Goal: Task Accomplishment & Management: Use online tool/utility

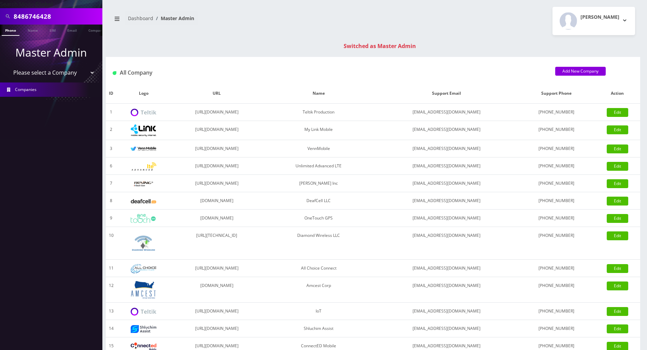
drag, startPoint x: 63, startPoint y: 14, endPoint x: -3, endPoint y: 14, distance: 65.5
click at [0, 14] on html "Search Mode: Global 8486746428 Phone Name SIM Email Company Customer Master Adm…" at bounding box center [323, 242] width 647 height 485
click at [30, 16] on input "text" at bounding box center [57, 16] width 87 height 13
type input "9087836332"
click at [13, 28] on link "Phone" at bounding box center [11, 30] width 18 height 11
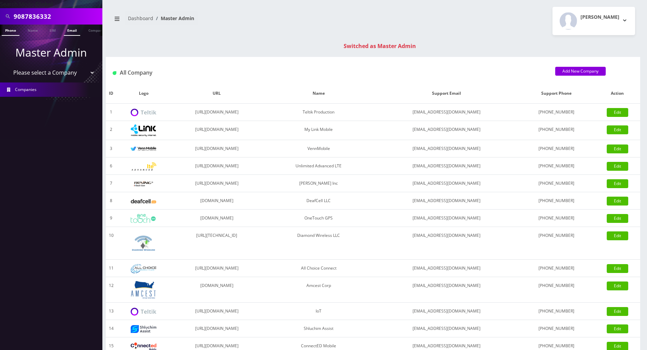
scroll to position [0, 3]
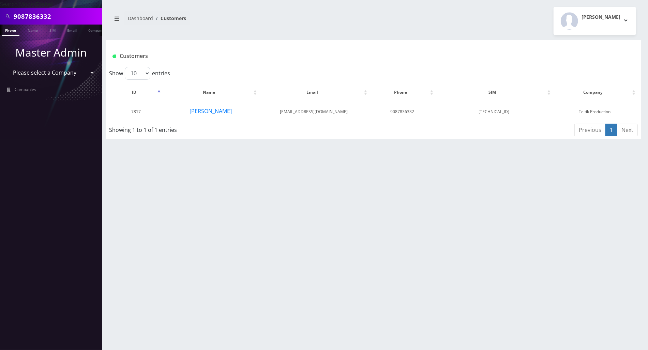
drag, startPoint x: 57, startPoint y: 16, endPoint x: -3, endPoint y: 16, distance: 60.0
click at [0, 16] on html "Search Mode: Global 9087836332 Phone Name SIM Email Company Customer Master Adm…" at bounding box center [324, 175] width 648 height 350
click at [217, 113] on button "Nosson Porter" at bounding box center [210, 111] width 43 height 9
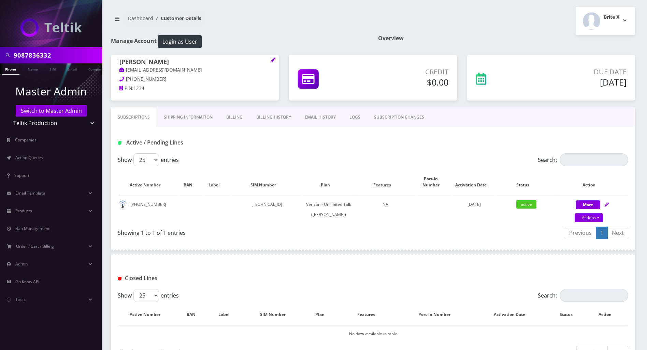
click at [245, 250] on div at bounding box center [373, 252] width 524 height 20
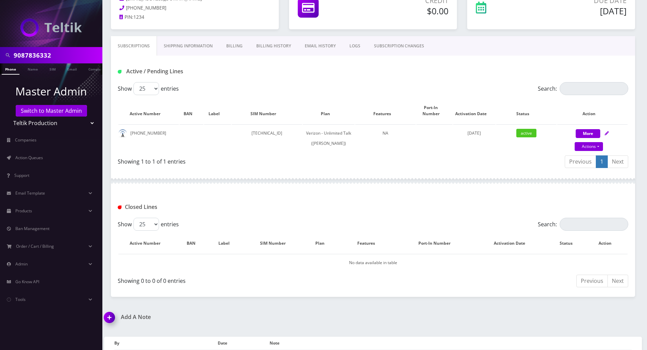
scroll to position [111, 0]
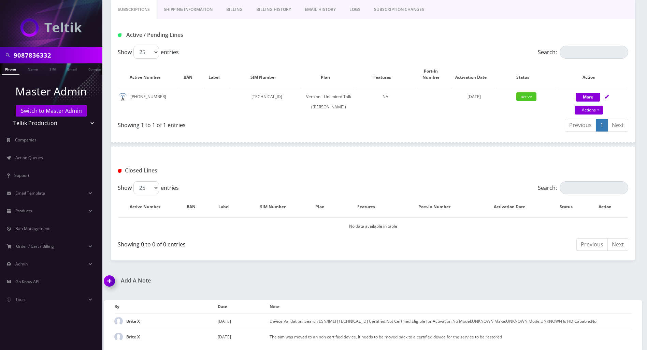
click at [319, 289] on div "Add A Note" at bounding box center [236, 286] width 274 height 16
drag, startPoint x: 160, startPoint y: 87, endPoint x: 128, endPoint y: 87, distance: 32.4
click at [128, 88] on td "908-783-6332" at bounding box center [148, 102] width 60 height 28
copy td "908-783-6332"
click at [217, 19] on div "Active / Pending Lines" at bounding box center [373, 32] width 524 height 27
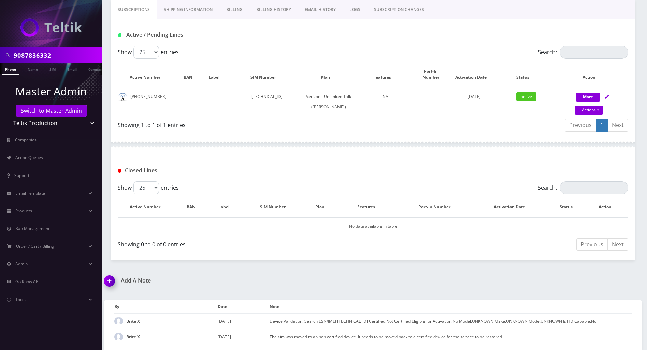
click at [265, 154] on div at bounding box center [373, 144] width 524 height 20
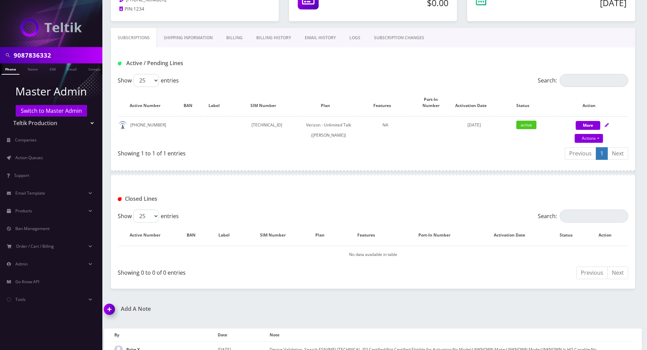
scroll to position [65, 0]
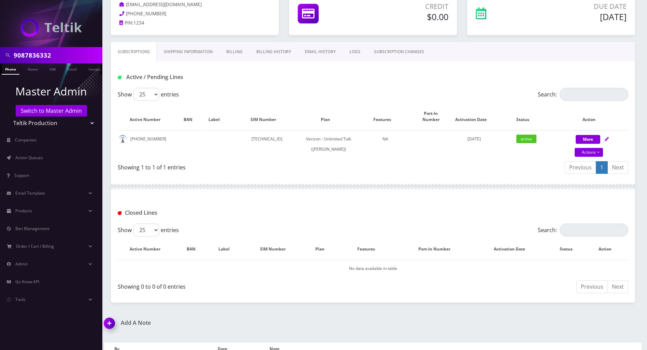
click at [231, 52] on link "Billing" at bounding box center [234, 52] width 30 height 20
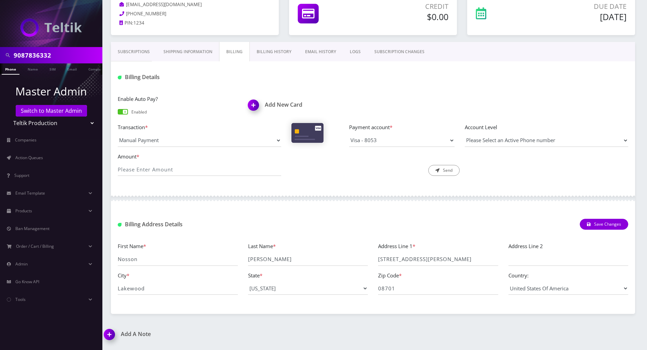
click at [271, 54] on link "Billing History" at bounding box center [274, 52] width 48 height 20
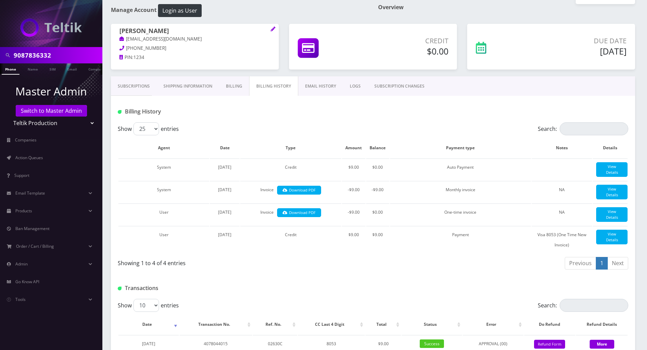
scroll to position [45, 0]
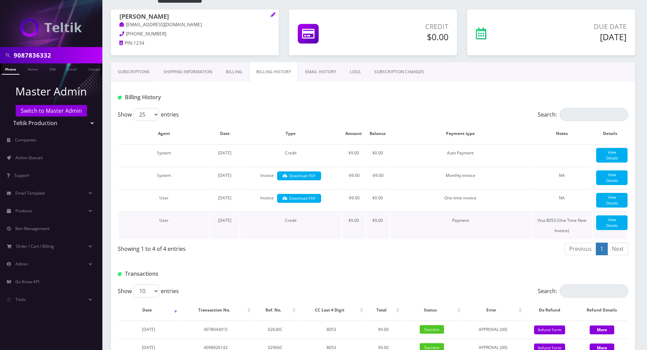
click at [394, 239] on td "Payment" at bounding box center [460, 226] width 141 height 28
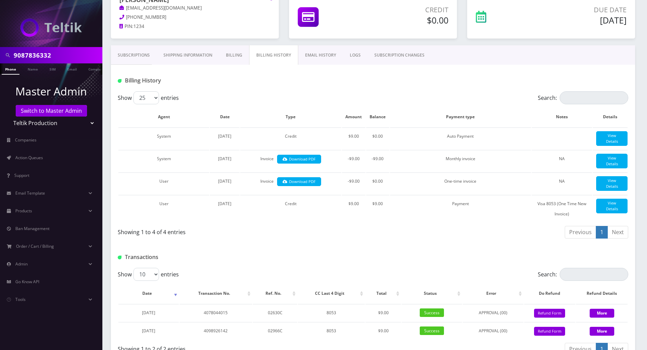
scroll to position [46, 0]
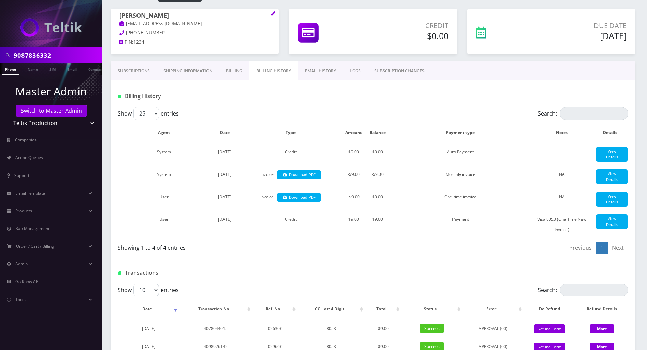
click at [136, 73] on link "Subscriptions" at bounding box center [134, 71] width 46 height 20
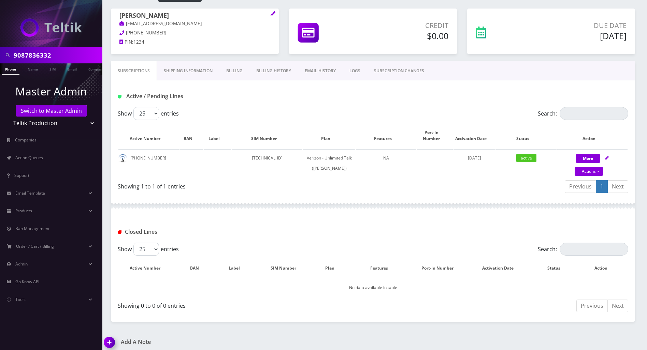
scroll to position [111, 0]
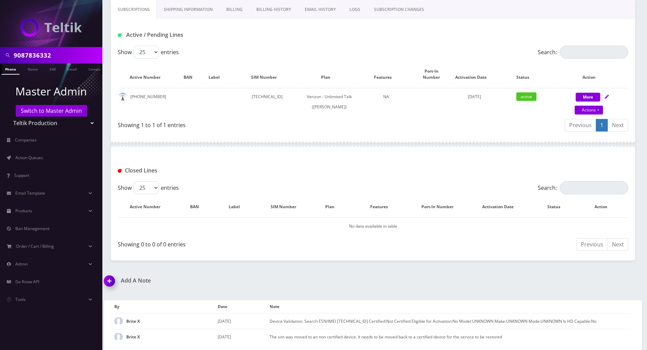
click at [277, 8] on link "Billing History" at bounding box center [273, 10] width 48 height 20
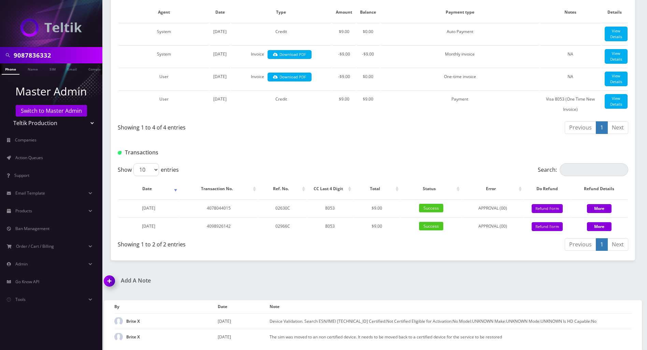
scroll to position [224, 0]
click at [362, 149] on div at bounding box center [459, 152] width 347 height 11
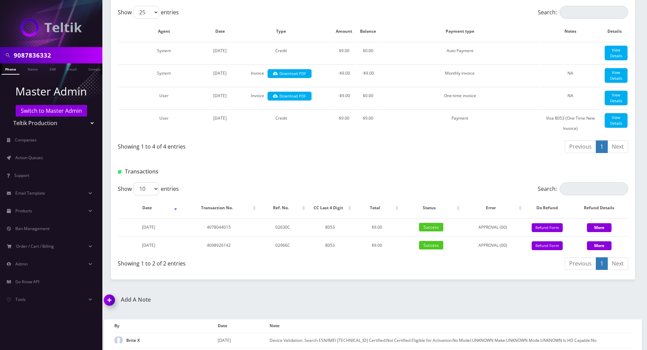
scroll to position [87, 0]
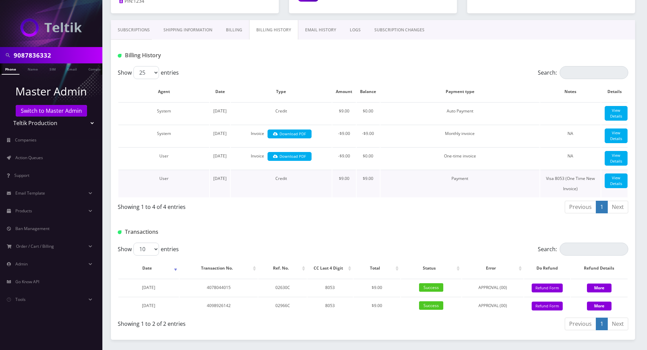
click at [387, 197] on td "Payment" at bounding box center [459, 184] width 159 height 28
click at [357, 243] on div "Transactions" at bounding box center [373, 229] width 524 height 27
drag, startPoint x: 52, startPoint y: 53, endPoint x: -3, endPoint y: 54, distance: 54.6
click at [0, 54] on html "9087836332 Phone Name SIM Email Company Customer Master Admin Switch to Master …" at bounding box center [323, 171] width 647 height 517
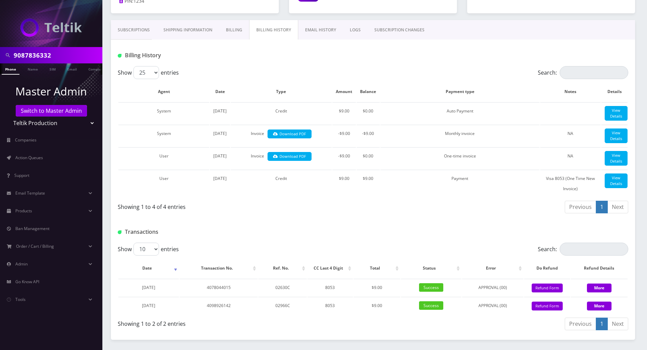
paste input "294220976"
type input "9294220976"
click at [7, 72] on link "Phone" at bounding box center [11, 68] width 18 height 11
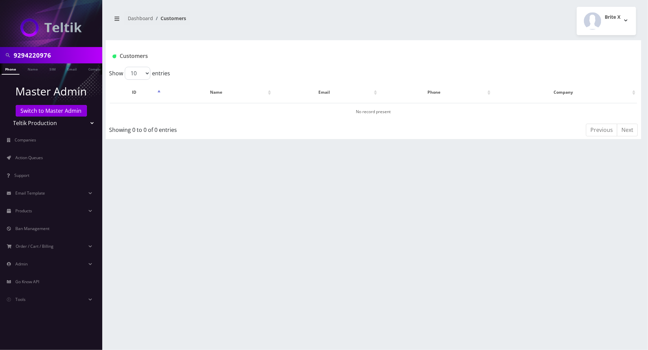
click at [12, 70] on link "Phone" at bounding box center [11, 68] width 18 height 11
click at [13, 69] on link "Phone" at bounding box center [11, 68] width 18 height 11
click at [74, 111] on link "Switch to Master Admin" at bounding box center [51, 111] width 71 height 12
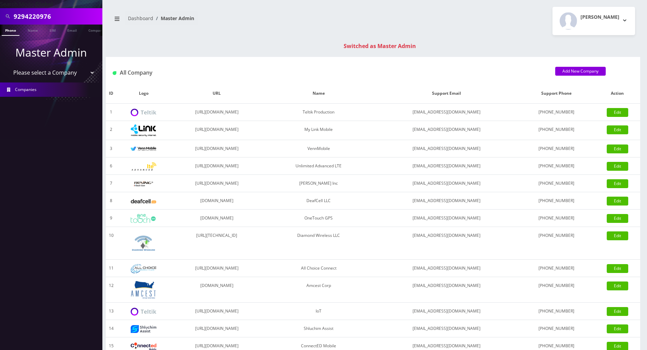
drag, startPoint x: 59, startPoint y: 16, endPoint x: 0, endPoint y: 18, distance: 59.0
click at [0, 18] on div "9294220976" at bounding box center [51, 16] width 102 height 16
click at [8, 29] on link "Phone" at bounding box center [11, 30] width 18 height 11
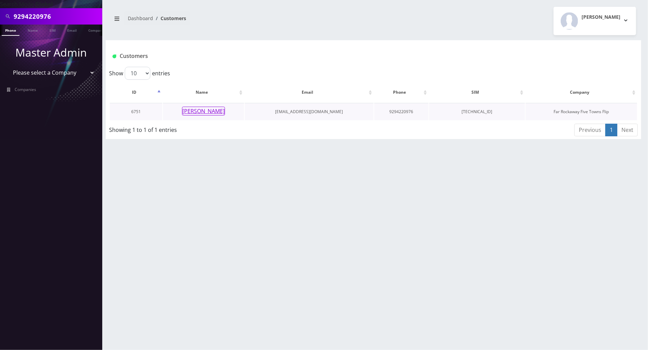
click at [197, 112] on button "[PERSON_NAME]" at bounding box center [203, 111] width 43 height 9
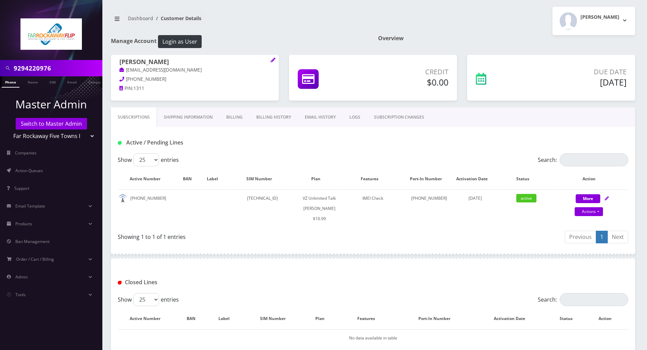
click at [360, 294] on div "Show 25 50 100 250 500 entries" at bounding box center [309, 299] width 383 height 13
drag, startPoint x: 604, startPoint y: 196, endPoint x: 584, endPoint y: 201, distance: 19.9
click at [604, 197] on div "More Actions Suspend Close Unpause Get Usage Swap Sim Confirm" at bounding box center [592, 203] width 70 height 20
select select "366"
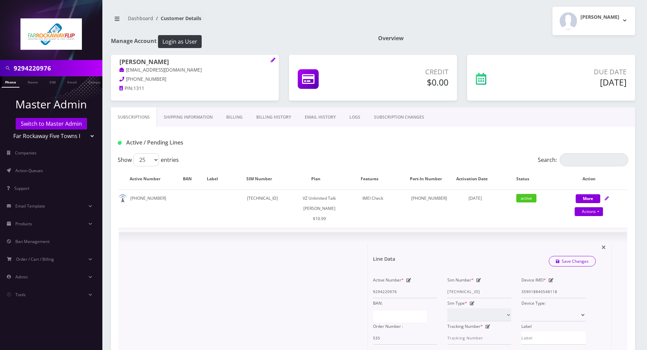
drag, startPoint x: 479, startPoint y: 280, endPoint x: 485, endPoint y: 283, distance: 7.2
click at [479, 280] on icon at bounding box center [478, 280] width 5 height 4
click at [395, 293] on div "Active Number * 9294220976 Sim Number * 89148000010413094897 Device IMEI * 3590…" at bounding box center [479, 310] width 223 height 70
paste input "34190"
type input "89148000010413034190"
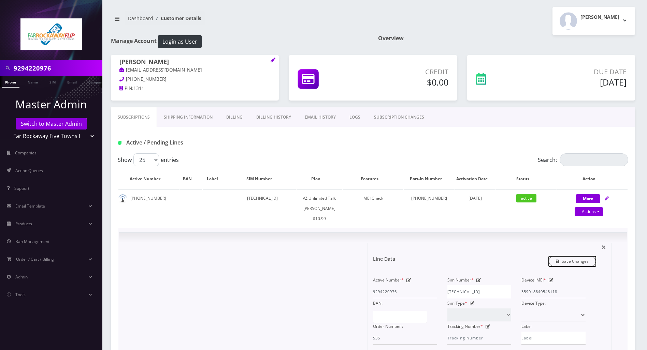
click at [586, 262] on link "Save Changes" at bounding box center [571, 261] width 47 height 11
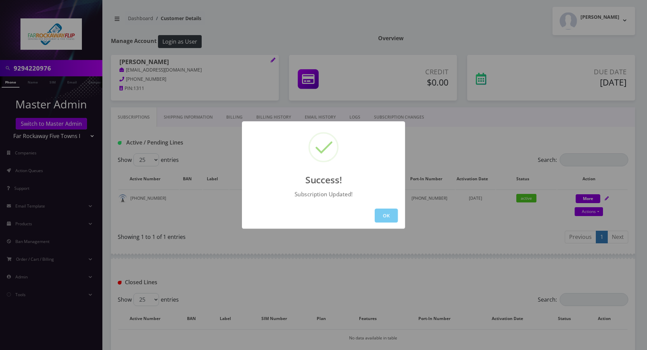
click at [388, 214] on button "OK" at bounding box center [386, 216] width 23 height 14
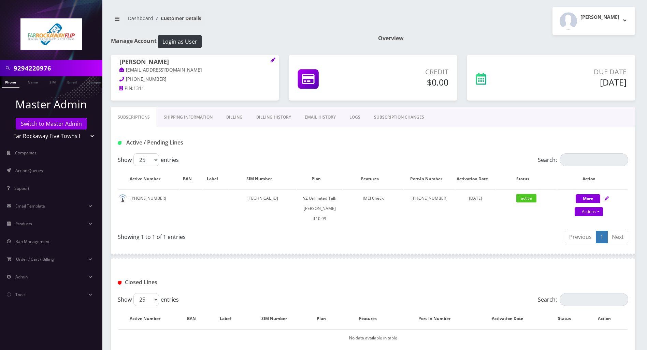
click at [378, 116] on link "SUBSCRIPTION CHANGES" at bounding box center [399, 117] width 64 height 20
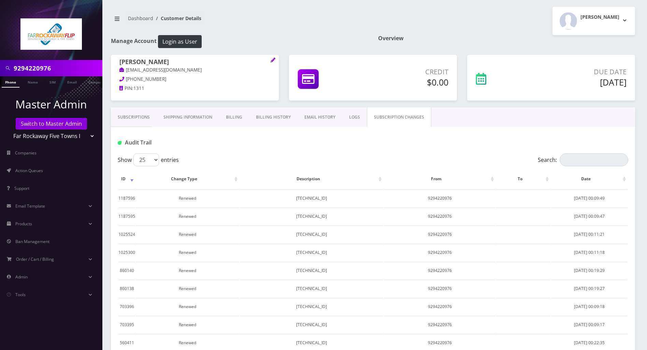
click at [300, 141] on div "Audit Trail" at bounding box center [373, 142] width 520 height 11
click at [349, 117] on link "LOGS" at bounding box center [354, 117] width 25 height 20
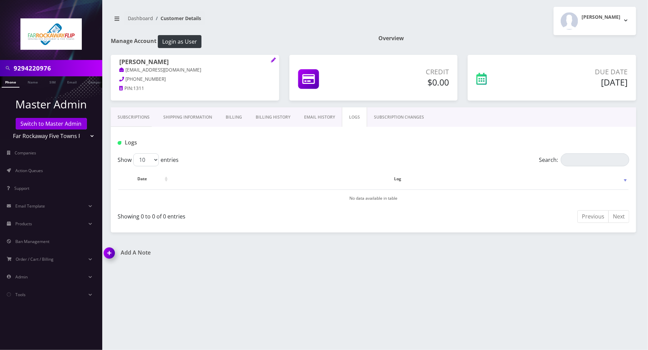
click at [129, 115] on link "Subscriptions" at bounding box center [134, 117] width 46 height 20
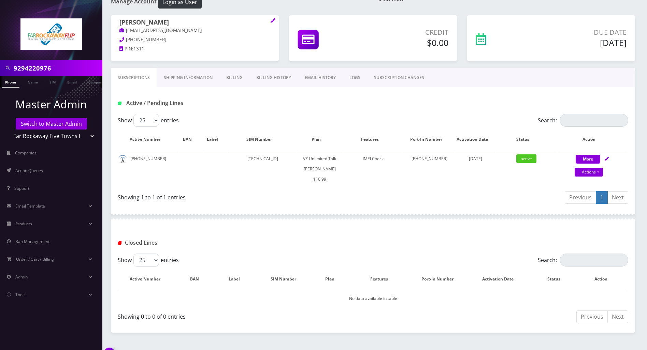
scroll to position [55, 0]
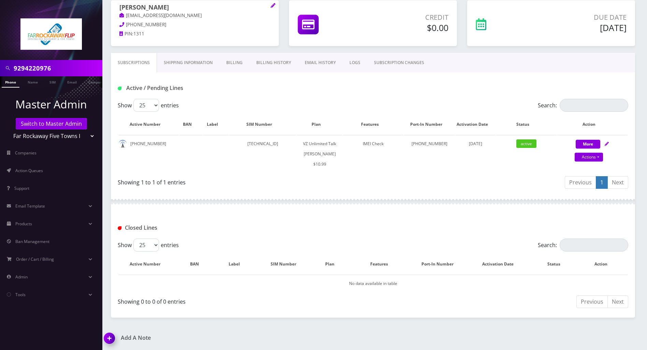
drag, startPoint x: 106, startPoint y: 337, endPoint x: 116, endPoint y: 312, distance: 26.9
click at [106, 338] on img at bounding box center [111, 341] width 20 height 20
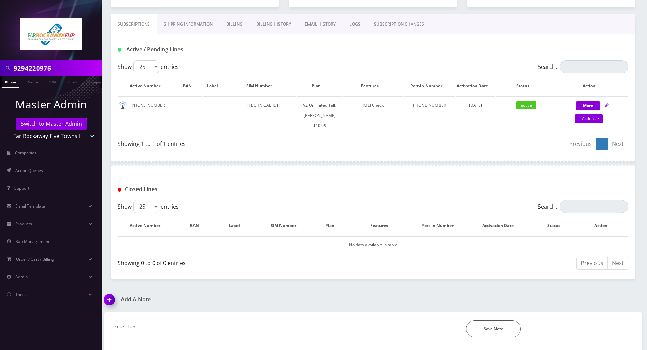
click at [319, 329] on input "text" at bounding box center [284, 327] width 341 height 13
paste input "89148000010413034190"
type input "to swap the new sim: 89148000010413034190--change queued now and advise it will…"
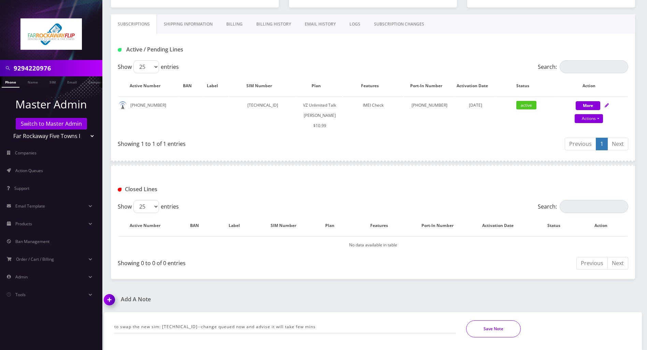
drag, startPoint x: 505, startPoint y: 330, endPoint x: 542, endPoint y: 329, distance: 37.5
click at [505, 330] on button "Save Note" at bounding box center [493, 329] width 55 height 17
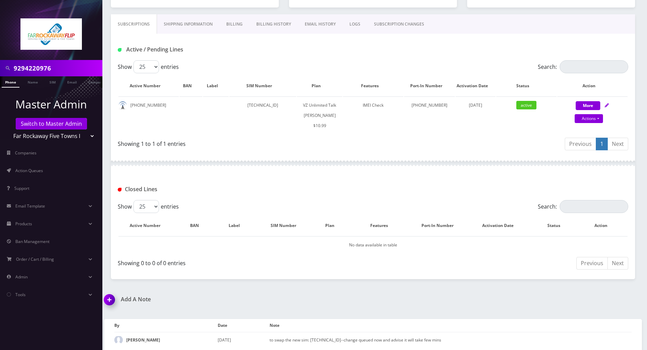
drag, startPoint x: 58, startPoint y: 69, endPoint x: -3, endPoint y: 68, distance: 60.7
click at [0, 68] on html "9294220976 Phone Name SIM Email Company Customer Master Admin Switch to Master …" at bounding box center [323, 130] width 647 height 446
paste input "087836332"
type input "9087836332"
click at [10, 81] on link "Phone" at bounding box center [11, 81] width 18 height 11
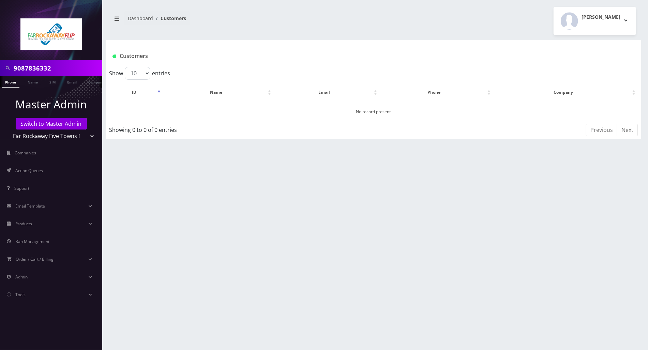
click at [563, 170] on div "9087836332 Phone Name SIM Email Company Customer Dashboard Customers [PERSON_NA…" at bounding box center [373, 175] width 549 height 350
click at [604, 185] on div "9087836332 Phone Name SIM Email Company Customer Dashboard Customers [PERSON_NA…" at bounding box center [373, 175] width 549 height 350
click at [631, 179] on div "9087836332 Phone Name SIM Email Company Customer Dashboard Customers [PERSON_NA…" at bounding box center [373, 175] width 549 height 350
click at [4, 82] on li at bounding box center [3, 83] width 7 height 17
click at [47, 126] on link "Switch to Master Admin" at bounding box center [51, 124] width 71 height 12
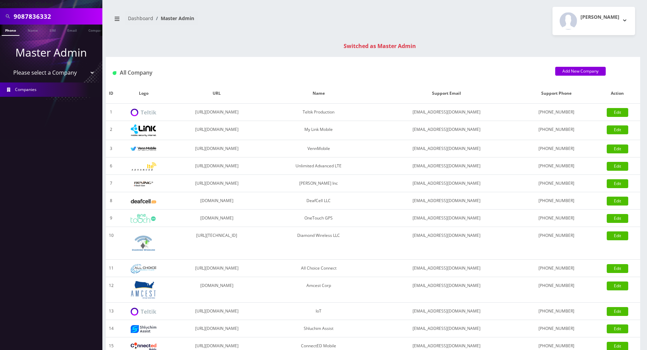
click at [10, 31] on link "Phone" at bounding box center [11, 30] width 18 height 11
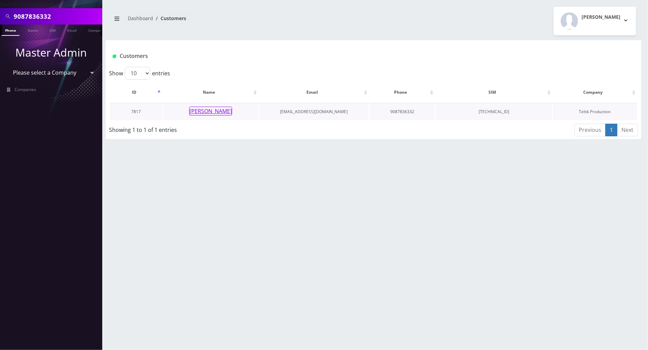
click at [207, 111] on button "[PERSON_NAME]" at bounding box center [210, 111] width 43 height 9
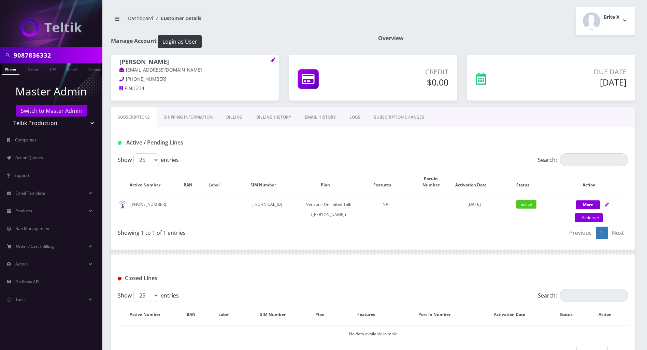
click at [578, 138] on div "Active / Pending Lines" at bounding box center [373, 142] width 520 height 11
click at [619, 142] on div "Active / Pending Lines" at bounding box center [373, 142] width 520 height 11
click at [304, 263] on div at bounding box center [373, 252] width 524 height 20
click at [299, 268] on div "Closed Lines" at bounding box center [373, 276] width 524 height 27
click at [296, 263] on div at bounding box center [373, 252] width 524 height 20
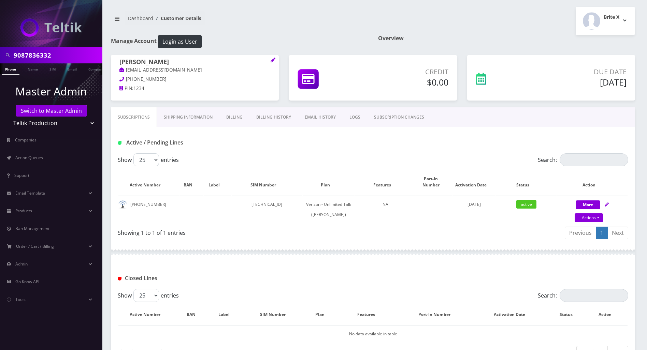
click at [330, 274] on div "Closed Lines" at bounding box center [373, 276] width 524 height 27
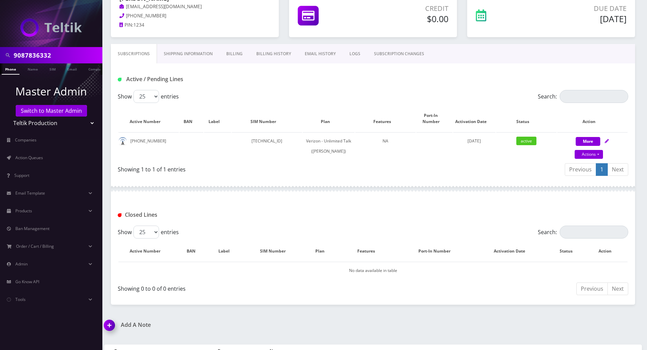
scroll to position [111, 0]
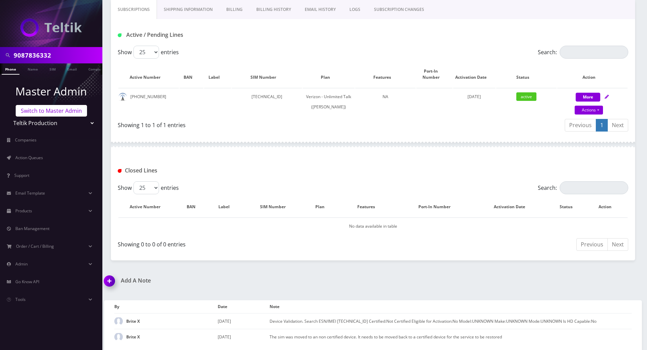
click at [69, 112] on link "Switch to Master Admin" at bounding box center [51, 111] width 71 height 12
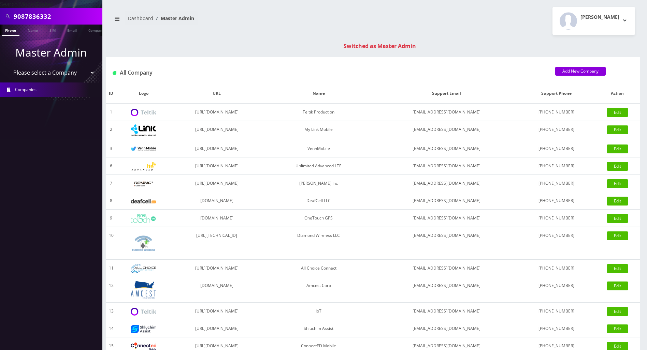
drag, startPoint x: 54, startPoint y: 15, endPoint x: -3, endPoint y: 15, distance: 56.6
click at [0, 15] on html "Search Mode: Global 9087836332 Phone Name SIM Email Company Customer Master Adm…" at bounding box center [323, 242] width 647 height 485
paste input "katz"
type input "katz"
click at [31, 34] on link "Name" at bounding box center [32, 30] width 17 height 11
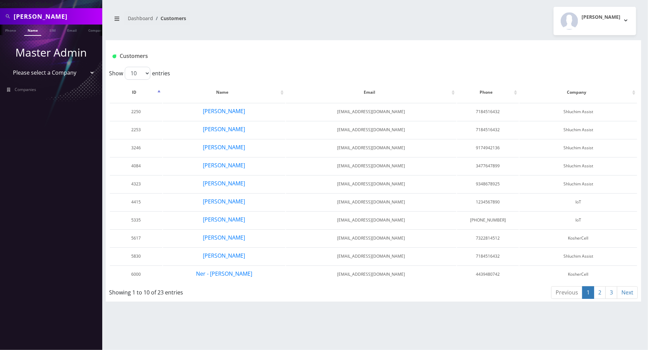
click at [16, 18] on input "[PERSON_NAME]" at bounding box center [57, 16] width 87 height 13
type input "[PERSON_NAME]"
click at [32, 31] on link "Name" at bounding box center [32, 30] width 17 height 11
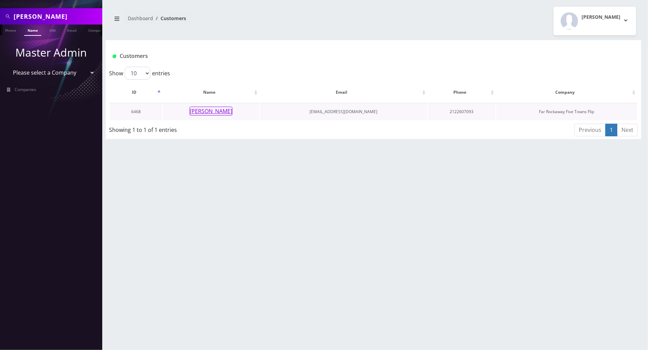
click at [203, 110] on button "[PERSON_NAME]" at bounding box center [211, 111] width 43 height 9
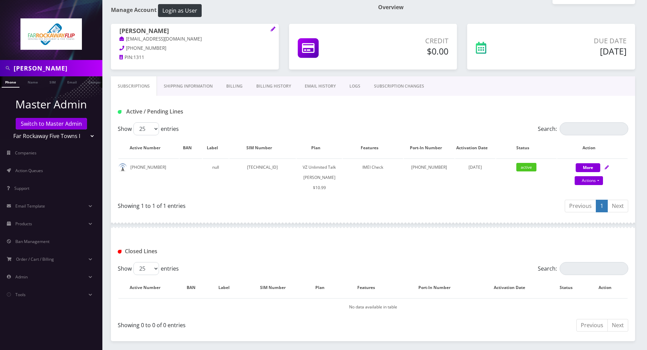
scroll to position [45, 0]
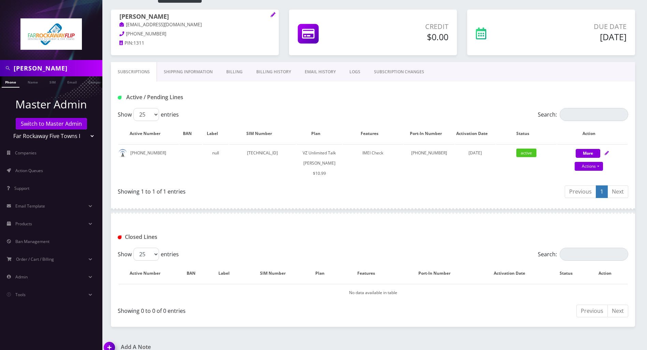
click at [232, 72] on link "Billing" at bounding box center [234, 72] width 30 height 20
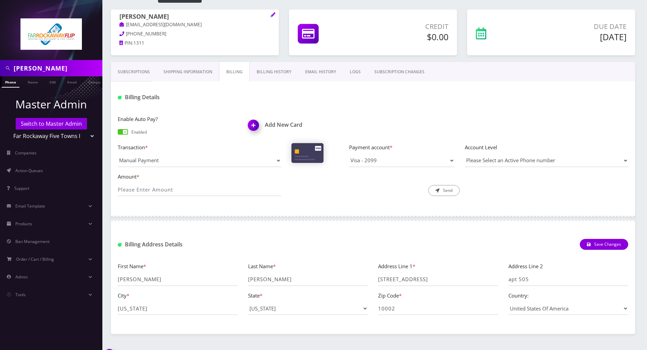
click at [126, 132] on span at bounding box center [123, 131] width 10 height 5
click at [118, 135] on input "checkbox" at bounding box center [118, 135] width 0 height 0
click at [308, 209] on div at bounding box center [373, 218] width 524 height 20
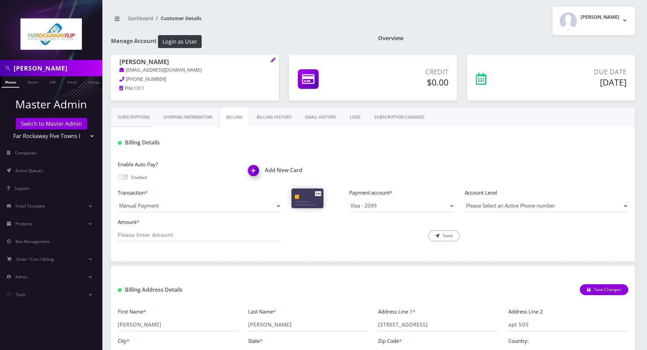
click at [130, 118] on link "Subscriptions" at bounding box center [134, 117] width 46 height 20
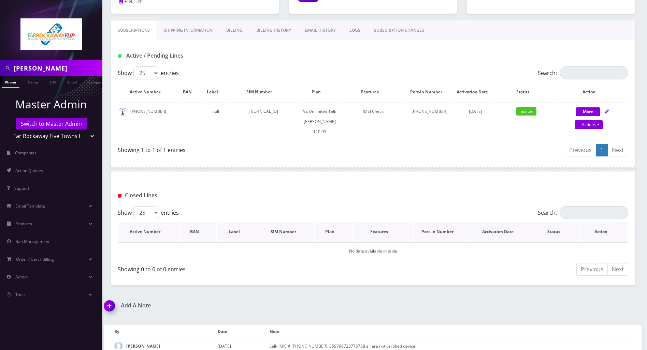
scroll to position [35, 0]
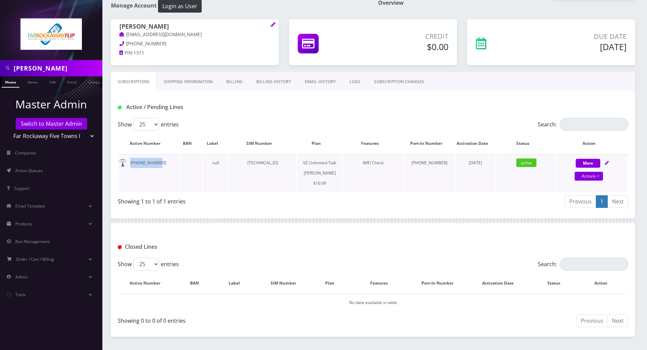
drag, startPoint x: 159, startPoint y: 162, endPoint x: 130, endPoint y: 162, distance: 29.3
click at [130, 162] on td "[PHONE_NUMBER]" at bounding box center [148, 173] width 60 height 38
copy td "[PHONE_NUMBER]"
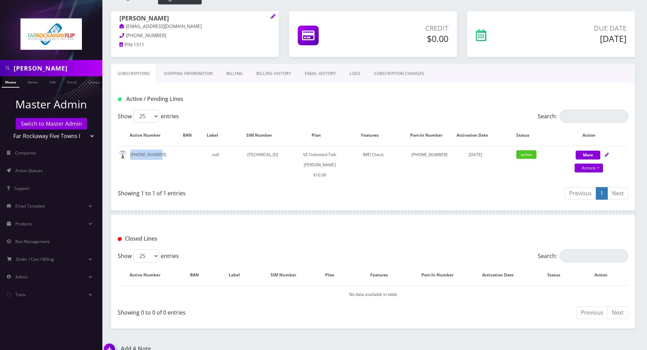
scroll to position [127, 0]
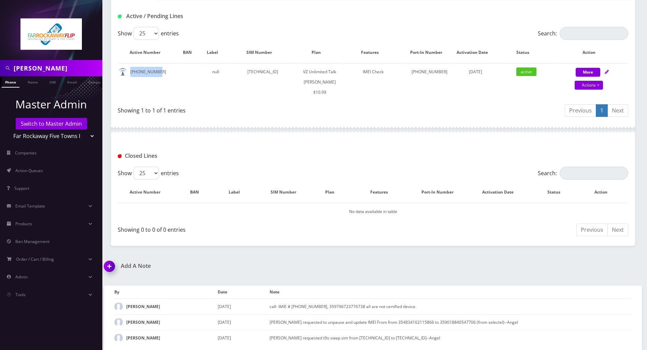
click at [109, 262] on img at bounding box center [111, 269] width 20 height 20
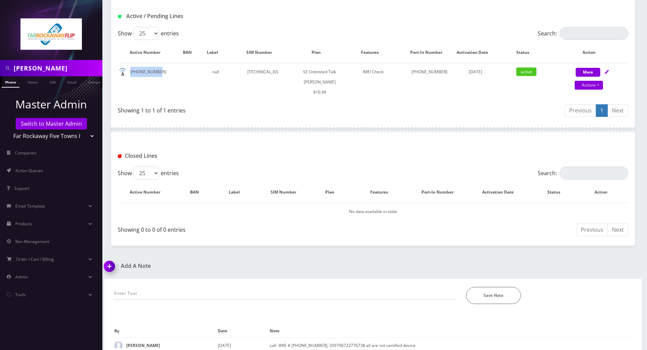
scroll to position [165, 0]
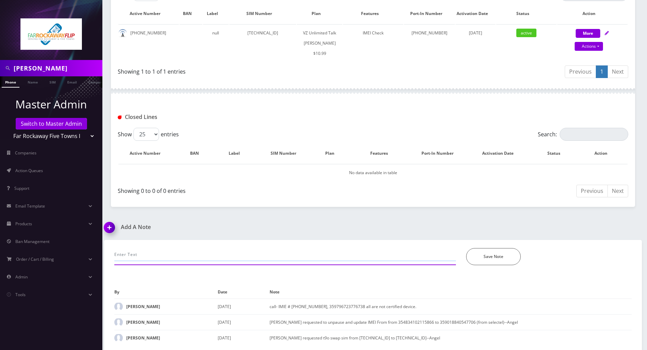
click at [139, 256] on input "text" at bounding box center [284, 254] width 341 height 13
paste input "The number has now been successfully released to the new carrier. Please encour…"
click at [197, 255] on input "Tzvi called fpr the port out request- The number has now been successfully rele…" at bounding box center [284, 254] width 341 height 13
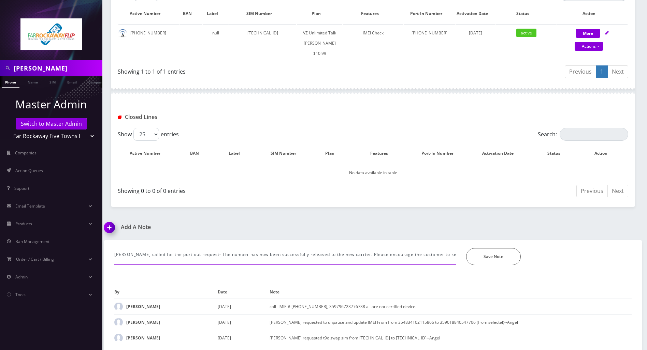
click at [195, 252] on input "Tzvi called fpr the port out request- The number has now been successfully rele…" at bounding box center [284, 254] width 341 height 13
type input "Tzvi called fpr the port out request- to also disable AP inthe acct. chatted se…"
click at [488, 255] on button "Save Note" at bounding box center [493, 256] width 55 height 17
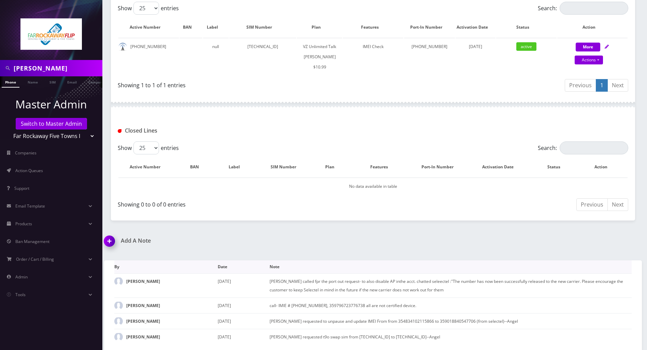
scroll to position [151, 0]
click at [617, 235] on div "nechama katz Phone Name SIM Email Company Customer Dashboard Customer Details T…" at bounding box center [373, 100] width 548 height 502
click at [361, 234] on div "nechama katz Phone Name SIM Email Company Customer Dashboard Customer Details T…" at bounding box center [373, 100] width 548 height 502
click at [616, 241] on div "Add A Note Tzvi called fpr the port out request- to also disable AP inthe acct.…" at bounding box center [373, 295] width 548 height 113
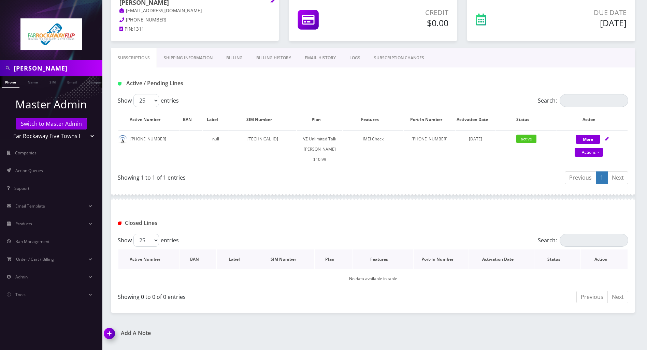
scroll to position [0, 0]
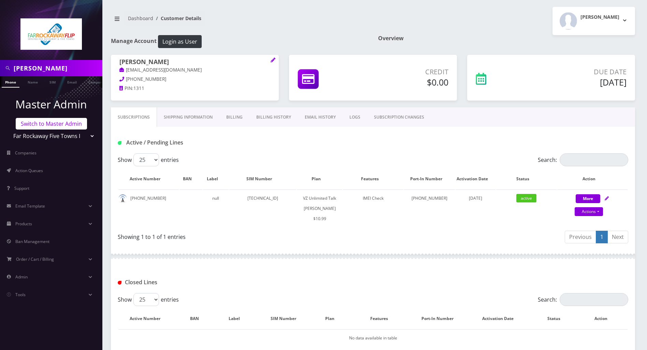
click at [43, 125] on link "Switch to Master Admin" at bounding box center [51, 124] width 71 height 12
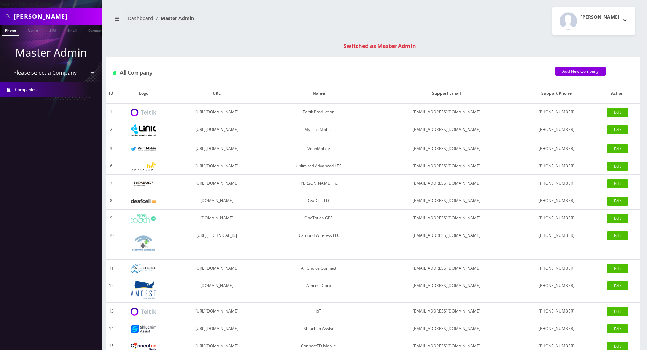
drag, startPoint x: 71, startPoint y: 17, endPoint x: -3, endPoint y: 17, distance: 73.7
click at [0, 17] on html "Search Mode: Global [PERSON_NAME] Phone Name SIM Email Company Customer Master …" at bounding box center [323, 242] width 647 height 485
click at [57, 12] on input "text" at bounding box center [57, 16] width 87 height 13
drag, startPoint x: 60, startPoint y: 15, endPoint x: -3, endPoint y: 15, distance: 62.4
click at [0, 15] on html "Search Mode: Global 6672127512 Phone Name SIM Email Company Customer Master Adm…" at bounding box center [323, 242] width 647 height 485
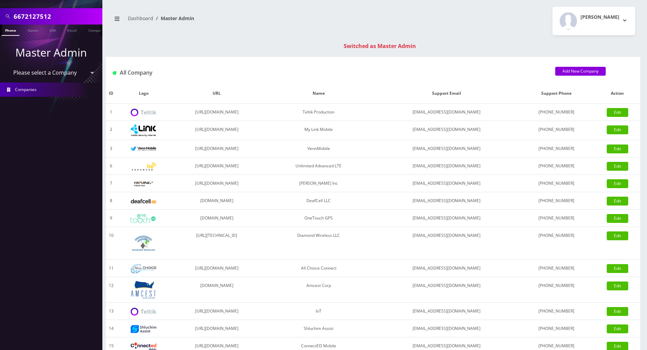
type input "6672127512"
click at [12, 31] on link "Phone" at bounding box center [11, 30] width 18 height 11
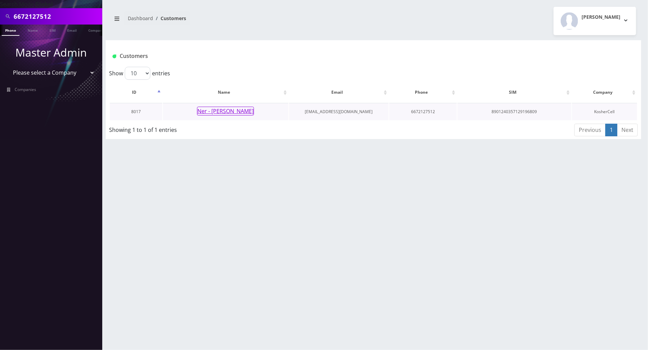
click at [230, 112] on button "Ner - [PERSON_NAME]" at bounding box center [225, 111] width 57 height 9
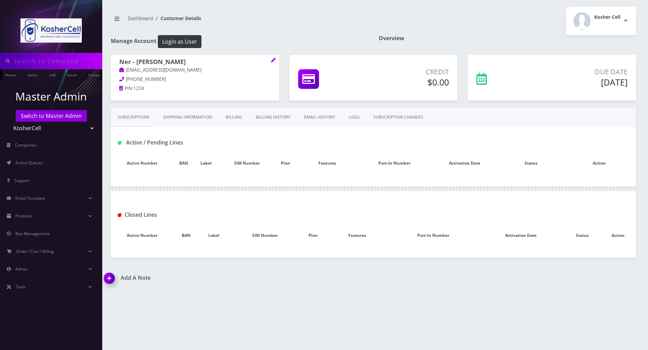
type input "6672127512"
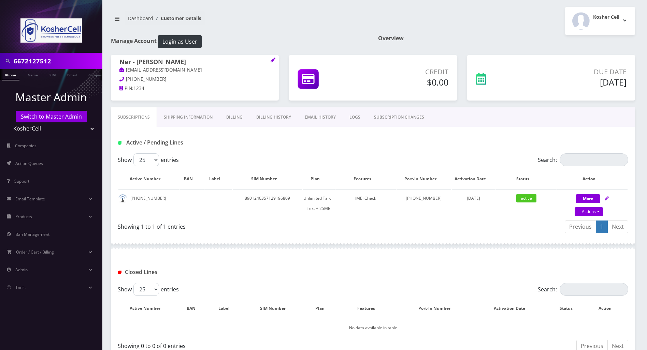
click at [296, 247] on div at bounding box center [373, 246] width 524 height 20
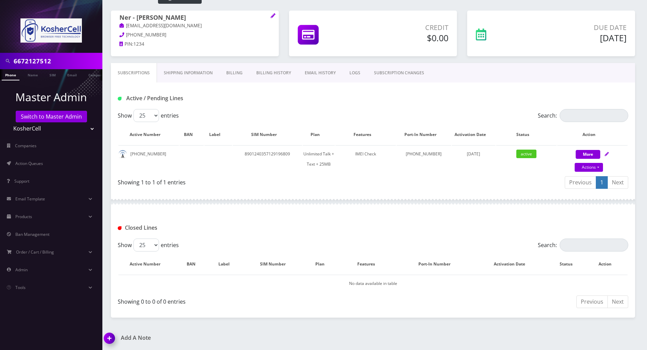
click at [187, 74] on link "Shipping Information" at bounding box center [188, 73] width 62 height 20
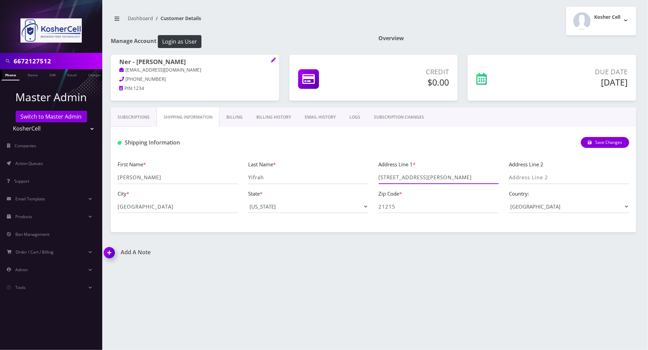
drag, startPoint x: 434, startPoint y: 179, endPoint x: 371, endPoint y: 180, distance: 63.1
click at [371, 180] on div "First Name * Michael Last Name * Yifrah Address Line 1 * 7026 Wallace Ave Addre…" at bounding box center [374, 189] width 522 height 58
click at [232, 261] on div "Add A Note" at bounding box center [236, 257] width 275 height 16
click at [137, 118] on link "Subscriptions" at bounding box center [134, 117] width 46 height 20
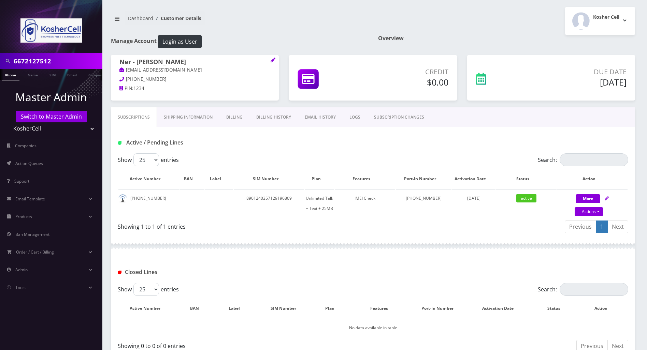
click at [354, 255] on div at bounding box center [373, 246] width 524 height 20
click at [268, 157] on div "Show 25 50 100 250 500 entries" at bounding box center [309, 159] width 383 height 13
click at [313, 116] on link "EMAIL HISTORY" at bounding box center [320, 117] width 45 height 20
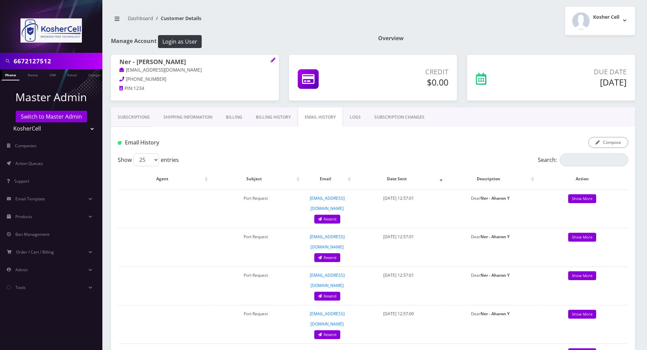
click at [134, 116] on link "Subscriptions" at bounding box center [134, 117] width 46 height 20
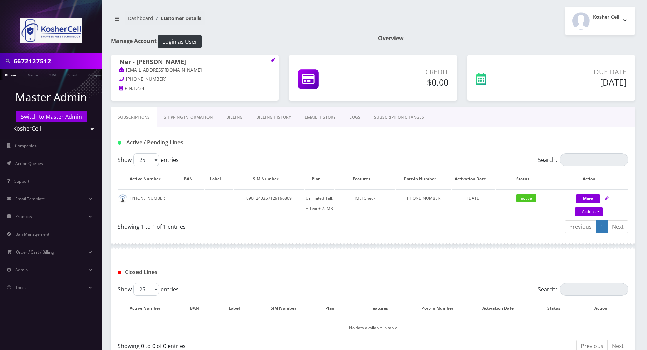
click at [357, 152] on div "Active / Pending Lines" at bounding box center [373, 140] width 524 height 27
click at [319, 135] on div "Active / Pending Lines" at bounding box center [373, 140] width 524 height 27
click at [320, 118] on link "EMAIL HISTORY" at bounding box center [320, 117] width 45 height 20
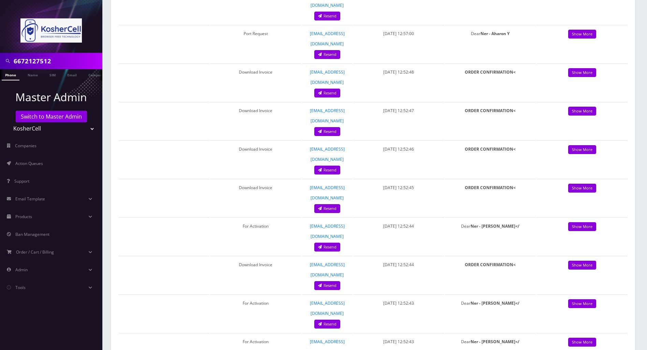
scroll to position [320, 0]
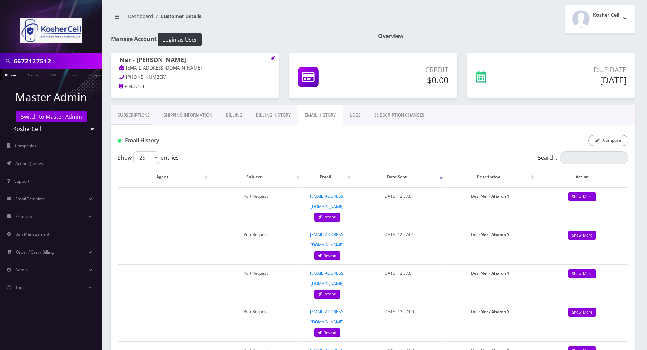
scroll to position [0, 0]
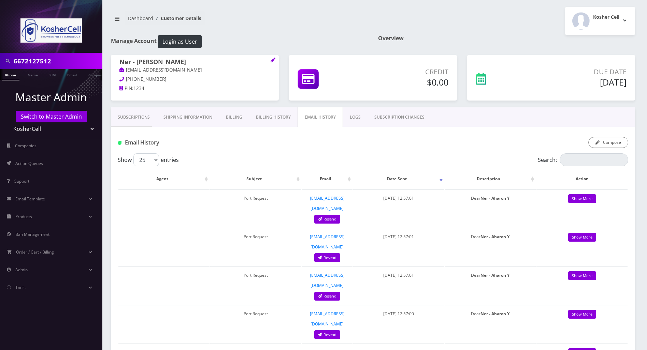
click at [200, 117] on link "Shipping Information" at bounding box center [188, 117] width 62 height 20
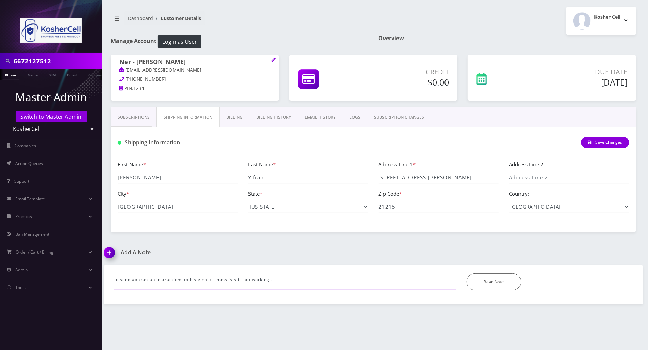
click at [214, 278] on input "to send apn set up instructions to his email: mms is still not working.." at bounding box center [285, 280] width 342 height 13
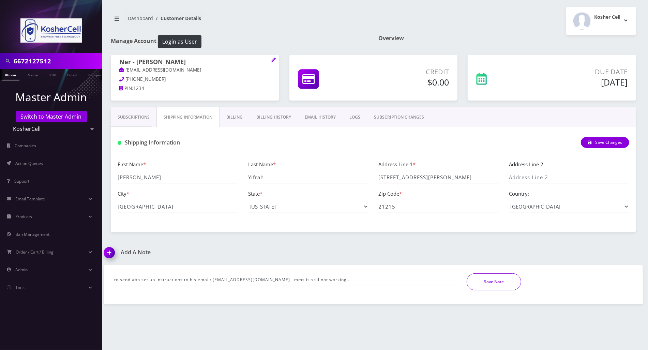
click at [501, 287] on button "Save Note" at bounding box center [494, 282] width 55 height 17
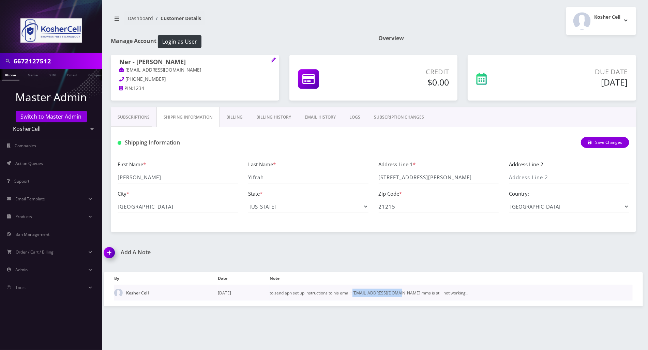
drag, startPoint x: 401, startPoint y: 292, endPoint x: 354, endPoint y: 292, distance: 47.1
click at [354, 292] on td "to send apn set up instructions to his email: aryehrosen8@gmail.com mms is stil…" at bounding box center [451, 293] width 363 height 16
copy td "aryehrosen8@gmail.com"
click at [322, 117] on link "EMAIL HISTORY" at bounding box center [320, 117] width 45 height 20
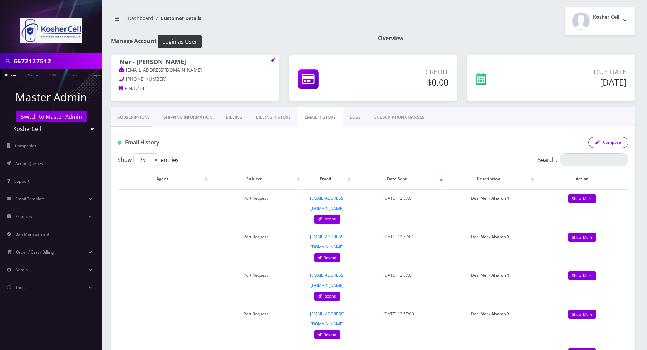
click at [603, 143] on button "Compose" at bounding box center [608, 142] width 40 height 11
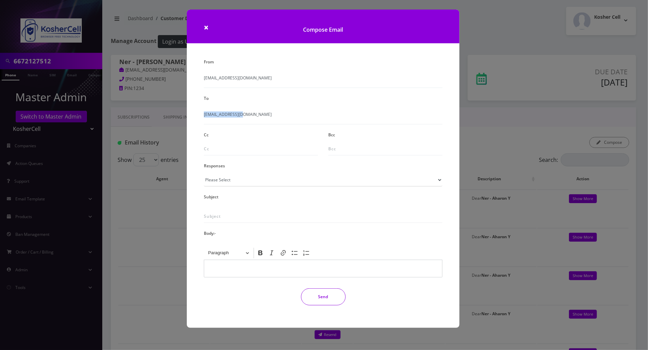
drag, startPoint x: 243, startPoint y: 116, endPoint x: 194, endPoint y: 116, distance: 49.1
click at [194, 116] on div "From service@koshercell.org To myifrah@gmail.com Cc Bcc Responses Please Select…" at bounding box center [323, 192] width 273 height 271
click at [248, 119] on span "myifrah@gmail.com" at bounding box center [323, 118] width 239 height 13
drag, startPoint x: 249, startPoint y: 113, endPoint x: 182, endPoint y: 113, distance: 67.5
click at [182, 113] on div "× Compose Email From service@koshercell.org To myifrah@gmail.com Cc Bcc Respons…" at bounding box center [324, 175] width 648 height 350
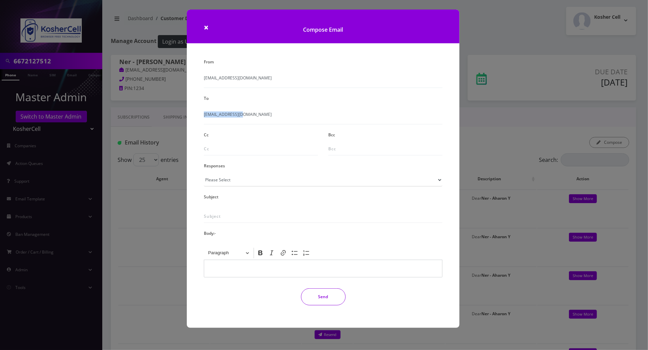
click at [271, 113] on span "myifrah@gmail.com" at bounding box center [323, 118] width 239 height 13
drag, startPoint x: 245, startPoint y: 114, endPoint x: 183, endPoint y: 114, distance: 61.7
click at [183, 114] on div "× Compose Email From service@koshercell.org To myifrah@gmail.com Cc Bcc Respons…" at bounding box center [324, 175] width 648 height 350
click at [473, 147] on div "× Compose Email From service@koshercell.org To myifrah@gmail.com Cc Bcc Respons…" at bounding box center [324, 175] width 648 height 350
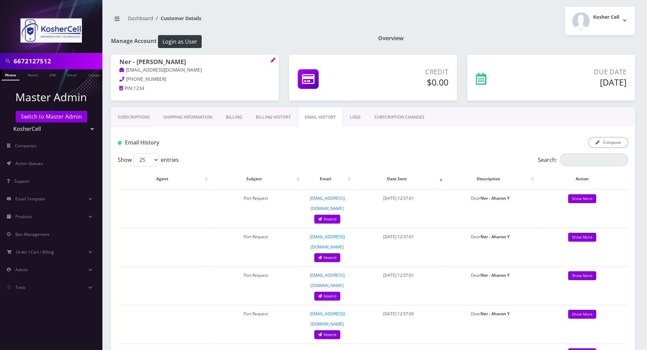
click at [134, 116] on link "Subscriptions" at bounding box center [134, 117] width 46 height 20
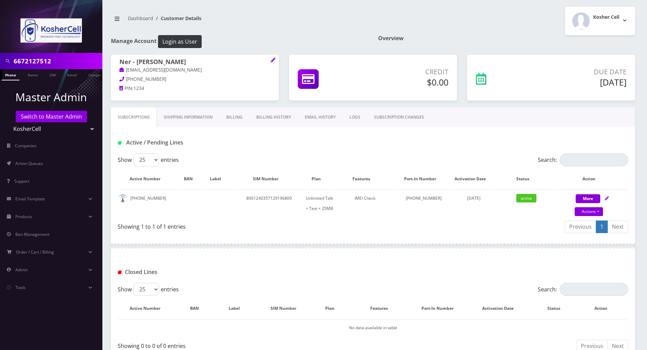
scroll to position [85, 0]
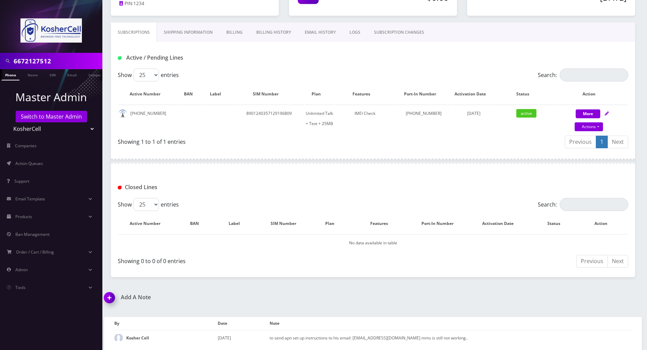
click at [109, 296] on img at bounding box center [111, 300] width 20 height 20
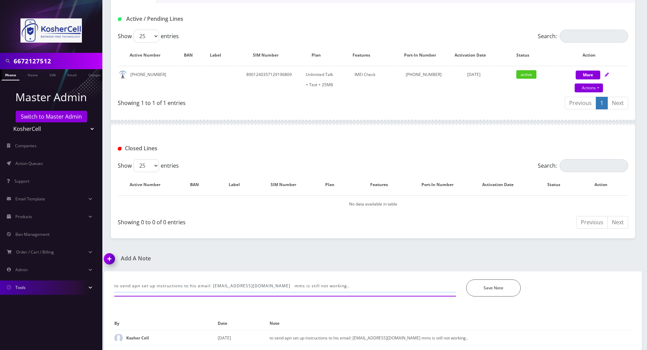
drag, startPoint x: 339, startPoint y: 284, endPoint x: 87, endPoint y: 284, distance: 252.1
click at [87, 284] on div "6672127512 Phone Name SIM Email Company Customer Master Admin Switch to Master …" at bounding box center [323, 113] width 647 height 475
type input "also refreshed in Ultra portal"
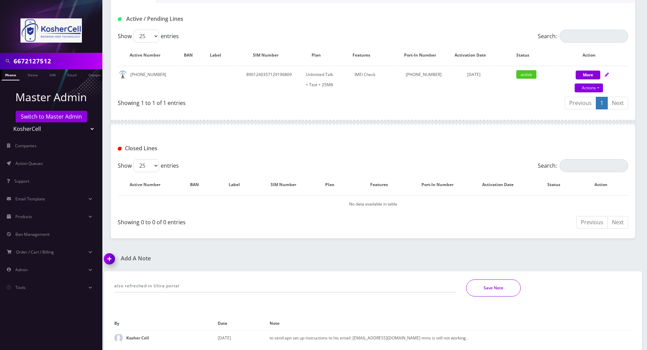
click at [510, 290] on button "Save Note" at bounding box center [493, 288] width 55 height 17
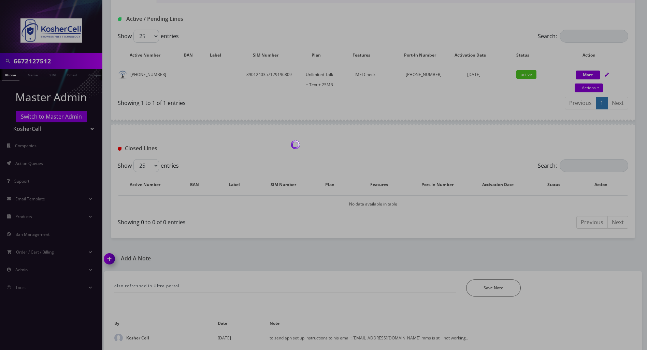
scroll to position [101, 0]
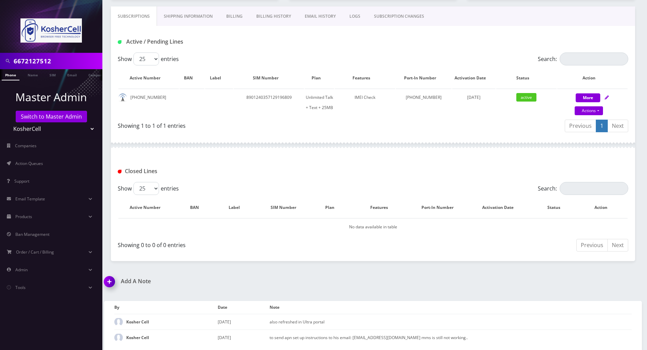
click at [611, 287] on div "Add A Note also refreshed in Ultra portal *Please Enter Note Save Note By Date …" at bounding box center [373, 314] width 548 height 73
click at [64, 116] on link "Switch to Master Admin" at bounding box center [51, 117] width 71 height 12
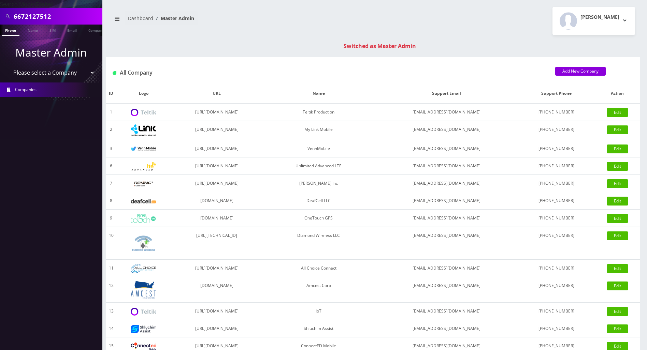
drag, startPoint x: 61, startPoint y: 15, endPoint x: -3, endPoint y: 16, distance: 63.8
click at [0, 16] on html "Search Mode: Global 6672127512 Phone Name SIM Email Company Customer Master Adm…" at bounding box center [323, 242] width 647 height 485
paste input "[TECHNICAL_ID]"
type input "[TECHNICAL_ID]"
click at [50, 31] on link "SIM" at bounding box center [52, 30] width 13 height 11
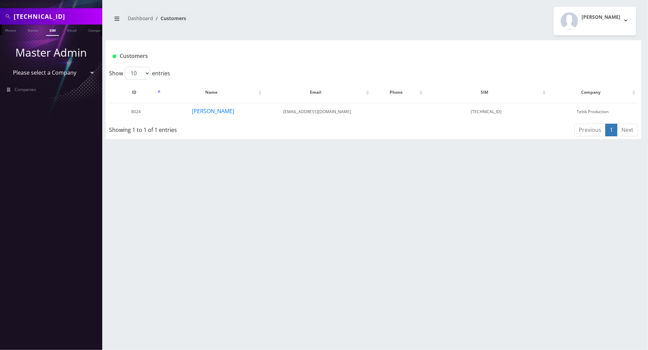
click at [614, 200] on div "[TECHNICAL_ID] Phone Name SIM Email Company Customer Dashboard Customers [PERSO…" at bounding box center [373, 175] width 549 height 350
click at [215, 110] on button "[PERSON_NAME]" at bounding box center [213, 111] width 43 height 9
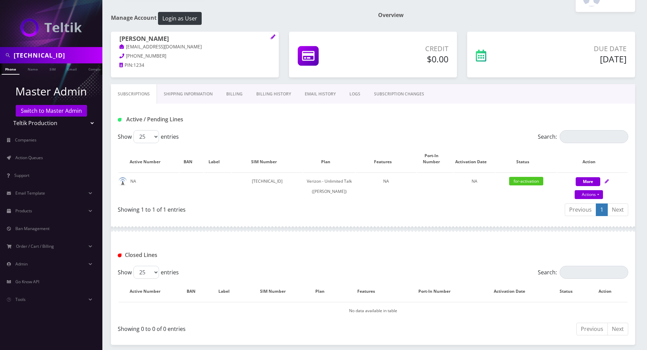
scroll to position [9, 0]
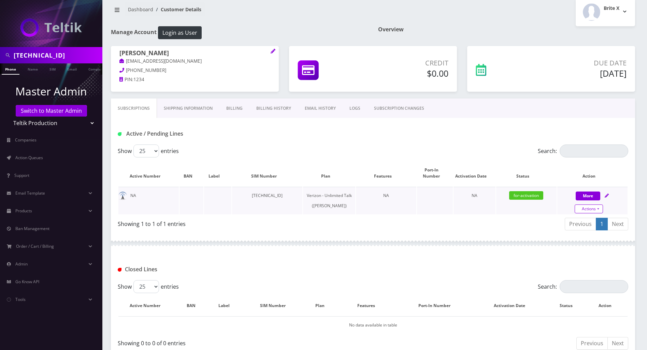
click at [595, 205] on link "Actions" at bounding box center [588, 209] width 28 height 9
select select "459"
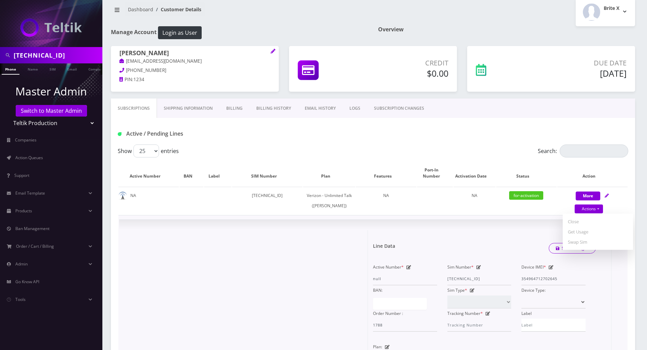
click at [513, 225] on div "× Line Data Save Changes Active Number * null Sim Number * 89148000011798241517…" at bounding box center [373, 346] width 508 height 252
click at [398, 137] on div "Active / Pending Lines" at bounding box center [373, 133] width 520 height 11
click at [267, 124] on div "Active / Pending Lines" at bounding box center [373, 131] width 524 height 27
click at [603, 236] on span "×" at bounding box center [603, 234] width 5 height 11
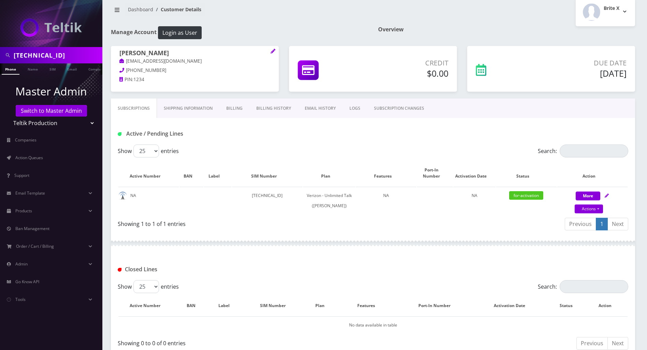
drag, startPoint x: 379, startPoint y: 129, endPoint x: 347, endPoint y: 143, distance: 35.1
click at [377, 128] on div "Active / Pending Lines" at bounding box center [373, 133] width 520 height 11
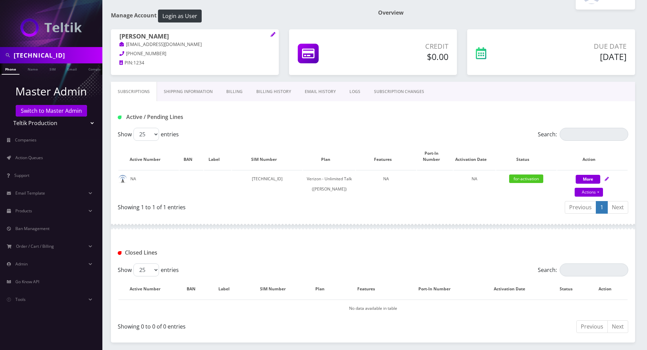
scroll to position [0, 0]
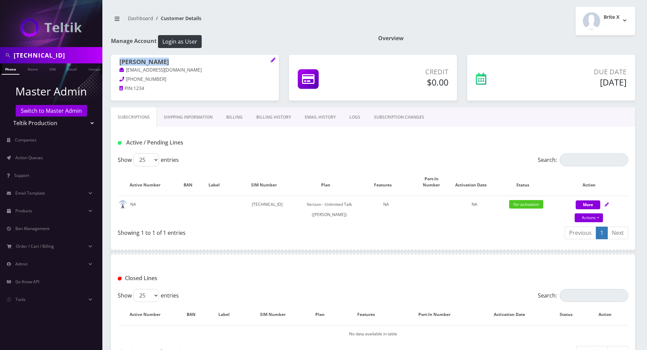
drag, startPoint x: 170, startPoint y: 60, endPoint x: 120, endPoint y: 62, distance: 49.9
click at [120, 62] on h1 "[PERSON_NAME]" at bounding box center [194, 62] width 151 height 8
copy h1 "[PERSON_NAME]"
click at [145, 103] on div "Yaakov Berger yzberger@gmail.com 848-525-3237 PIN: 1234" at bounding box center [195, 81] width 178 height 53
drag, startPoint x: 173, startPoint y: 72, endPoint x: 127, endPoint y: 71, distance: 46.0
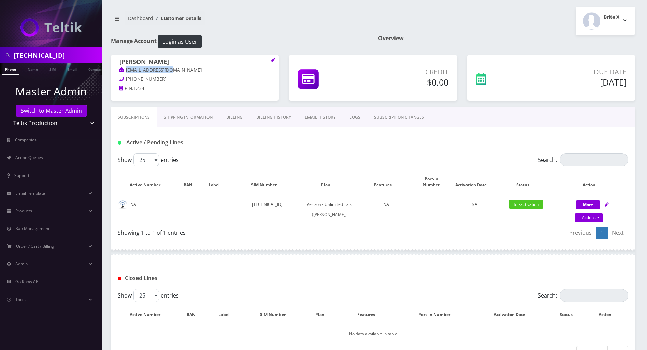
click at [127, 71] on p "[EMAIL_ADDRESS][DOMAIN_NAME]" at bounding box center [194, 71] width 151 height 8
copy link "[EMAIL_ADDRESS][DOMAIN_NAME]"
click at [152, 104] on div "Yaakov Berger yzberger@gmail.com 848-525-3237 PIN: 1234" at bounding box center [195, 81] width 178 height 53
click at [273, 116] on link "Billing History" at bounding box center [273, 117] width 48 height 20
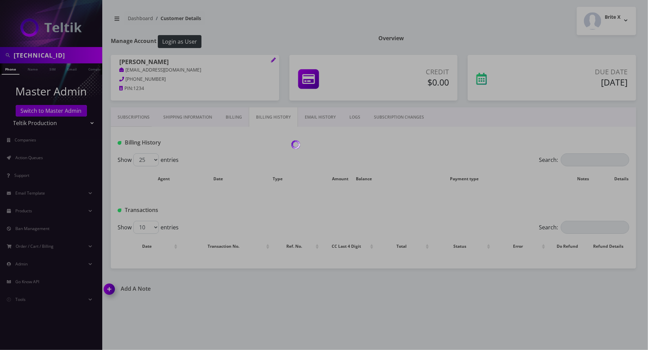
click at [231, 119] on div at bounding box center [324, 175] width 648 height 350
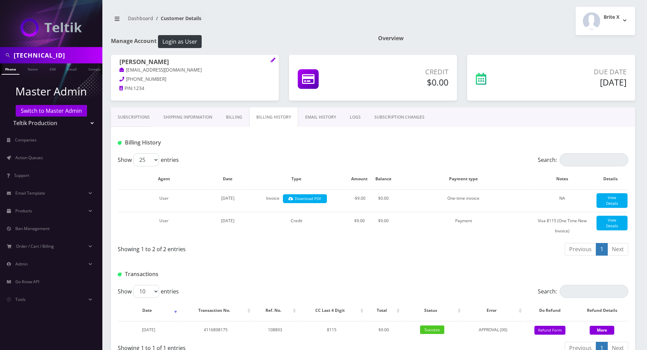
click at [192, 117] on link "Shipping Information" at bounding box center [188, 117] width 62 height 20
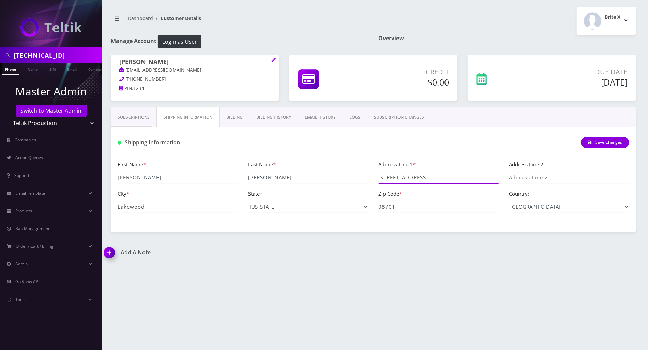
drag, startPoint x: 433, startPoint y: 176, endPoint x: 379, endPoint y: 176, distance: 53.5
click at [379, 176] on input "57 North Crest Pl" at bounding box center [439, 177] width 120 height 13
click at [134, 116] on link "Subscriptions" at bounding box center [134, 117] width 46 height 20
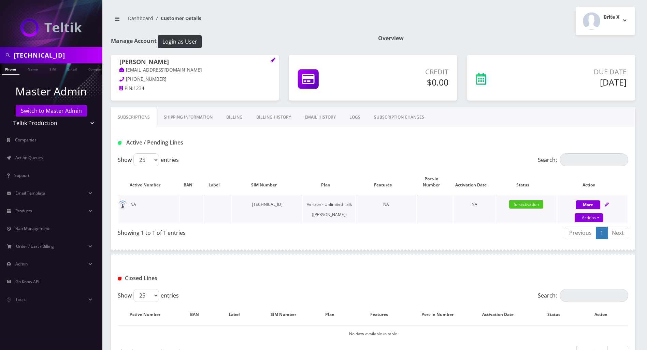
click at [608, 203] on icon at bounding box center [606, 205] width 4 height 4
select select "459"
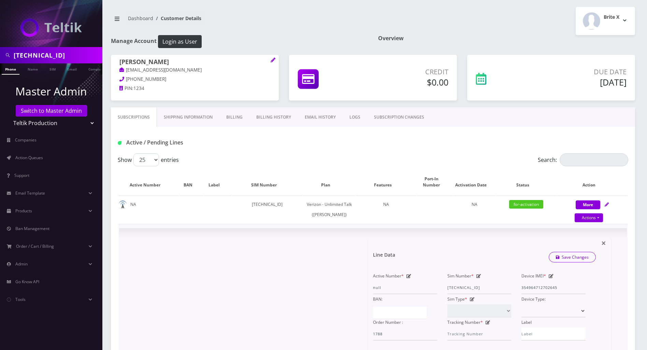
click at [493, 255] on div "Line Data Save Changes" at bounding box center [484, 257] width 233 height 20
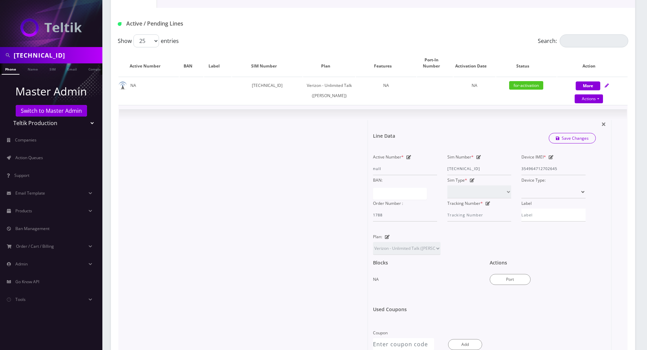
scroll to position [136, 0]
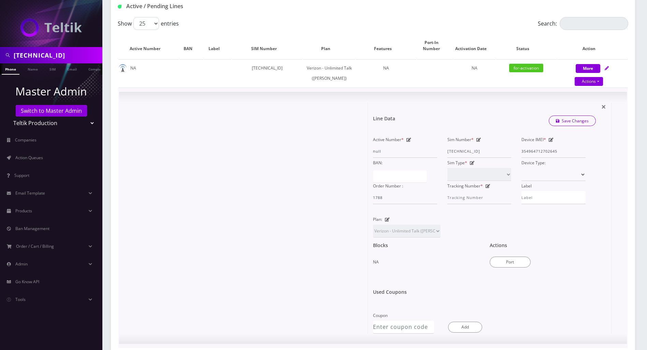
click at [622, 203] on div "× Line Data Save Changes Active Number * null Sim Number * 89148000011798241517…" at bounding box center [373, 218] width 508 height 252
click at [213, 204] on div at bounding box center [246, 218] width 244 height 231
click at [519, 155] on div "Device IMEI * 354964712702645" at bounding box center [553, 146] width 74 height 23
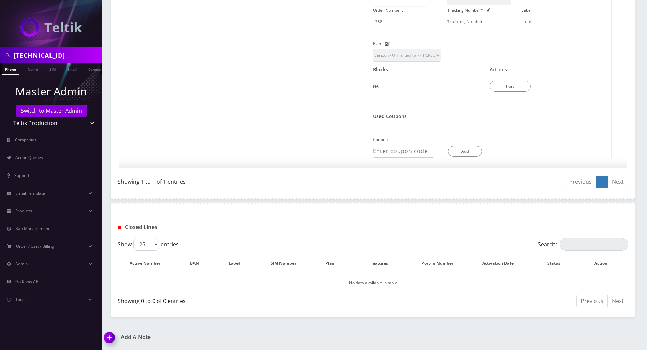
click at [109, 340] on img at bounding box center [111, 340] width 20 height 20
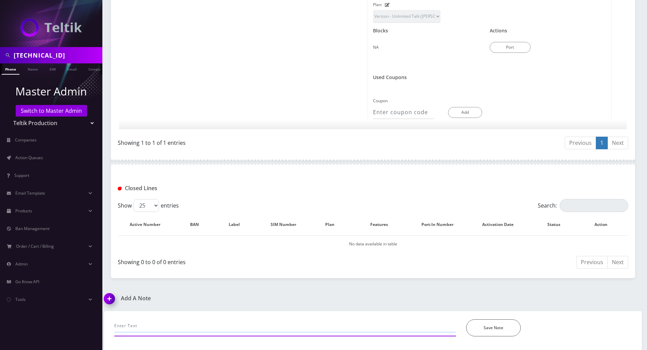
click at [186, 326] on input "text" at bounding box center [284, 326] width 341 height 13
paste input "Order completed successfully new MDN is 8483678164"
drag, startPoint x: 235, startPoint y: 327, endPoint x: 209, endPoint y: 327, distance: 25.9
click at [209, 327] on input "Order completed successfully new MDN is 8483678164, called to actvate her new s…" at bounding box center [284, 326] width 341 height 13
type input "Order completed successfully new MDN is 8483678164, called to actvate her new s…"
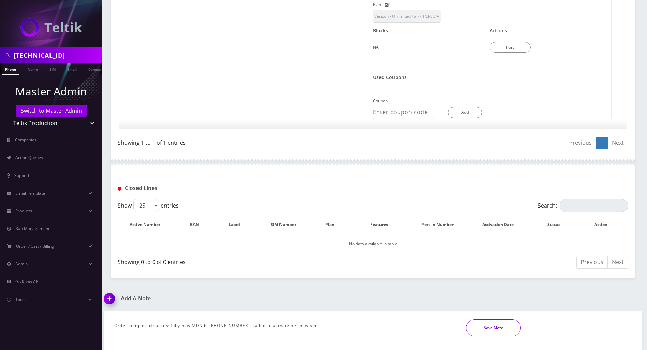
click at [475, 328] on button "Save Note" at bounding box center [493, 328] width 55 height 17
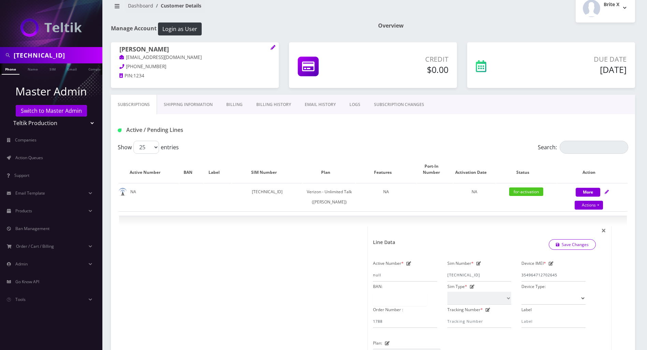
scroll to position [0, 0]
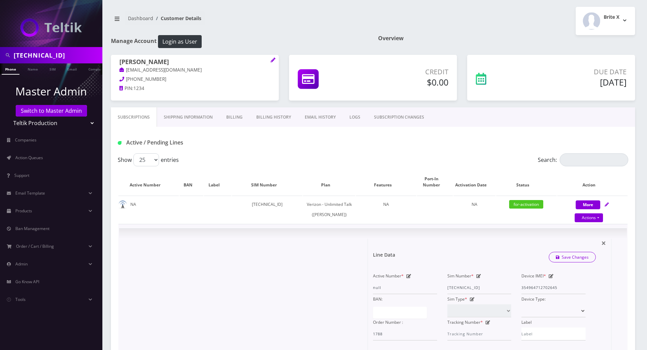
click at [409, 278] on icon at bounding box center [408, 276] width 5 height 4
paste input "848367"
drag, startPoint x: 400, startPoint y: 292, endPoint x: 299, endPoint y: 292, distance: 100.6
click at [299, 292] on div "× Line Data Save Changes Active Number * 848367null Sim Number * 89148000011798…" at bounding box center [367, 354] width 487 height 231
paste input "8164"
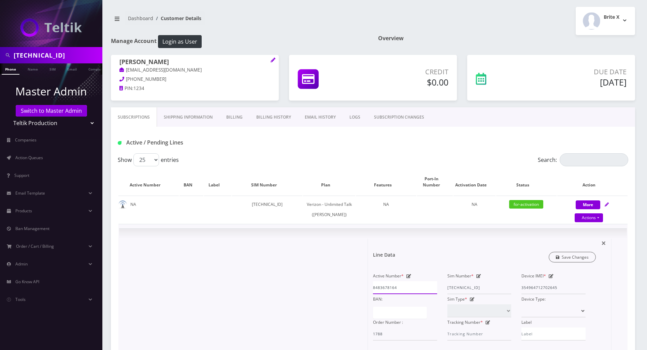
type input "8483678164"
click at [587, 263] on link "Save Changes" at bounding box center [571, 257] width 47 height 11
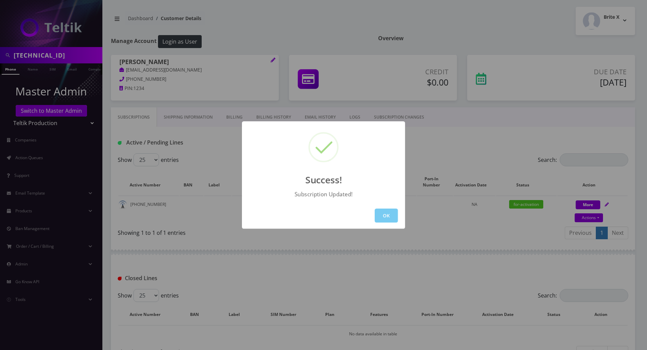
click at [390, 217] on button "OK" at bounding box center [386, 216] width 23 height 14
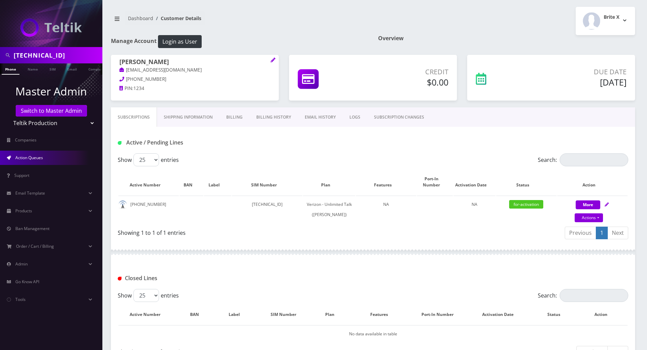
click at [43, 157] on span "Action Queues" at bounding box center [29, 158] width 28 height 6
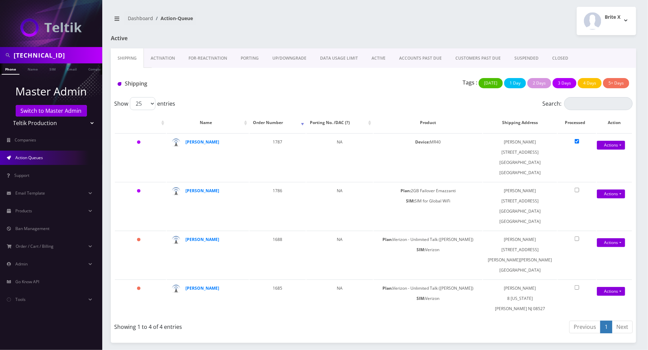
click at [159, 58] on link "Activation" at bounding box center [163, 58] width 38 height 20
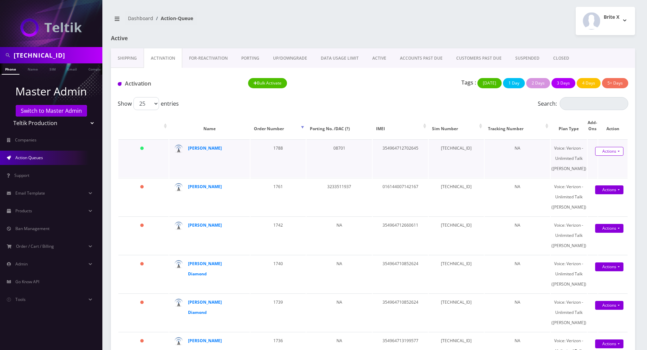
click at [608, 150] on link "Actions" at bounding box center [609, 151] width 28 height 9
click at [595, 163] on link "Activate" at bounding box center [614, 164] width 55 height 10
type input "8483678164"
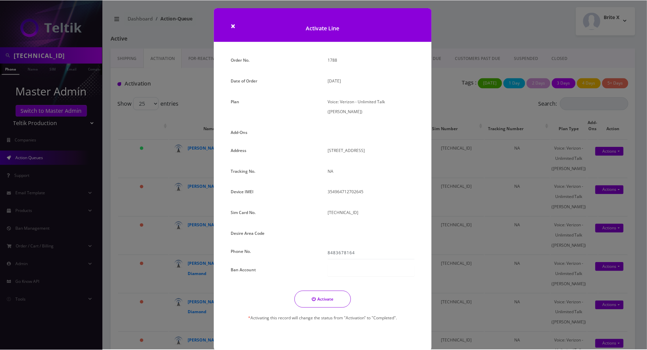
scroll to position [3, 0]
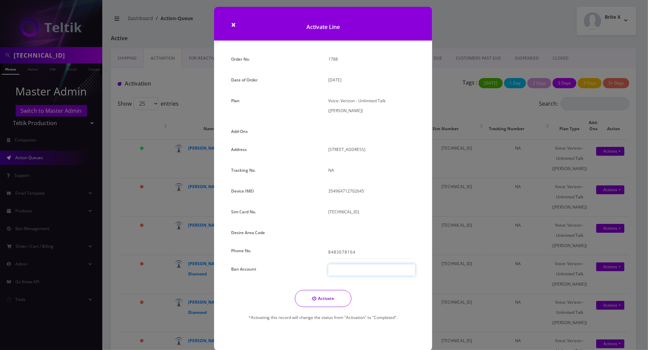
click at [349, 264] on div at bounding box center [371, 270] width 87 height 12
type input "987654321"
click at [336, 290] on button "Activate" at bounding box center [323, 298] width 57 height 17
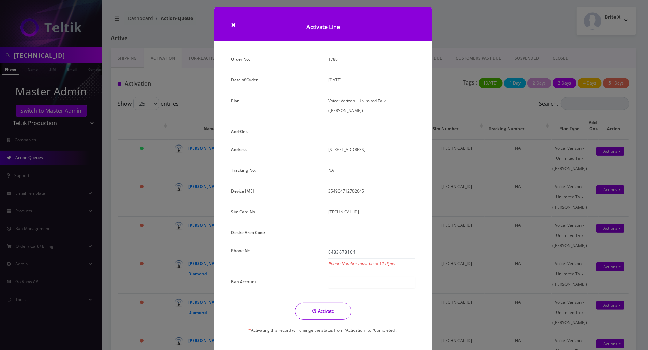
click at [387, 303] on div "Activate * Activating this record will change the status from "Activation" to "…" at bounding box center [323, 322] width 194 height 38
drag, startPoint x: 361, startPoint y: 243, endPoint x: 295, endPoint y: 243, distance: 66.5
click at [295, 243] on div "Order No. 1788 Date of Order August 14, 2025 Plan Voice: Verizon - Unlimited Ta…" at bounding box center [323, 200] width 194 height 292
paste input "-367-"
type input "[PHONE_NUMBER]"
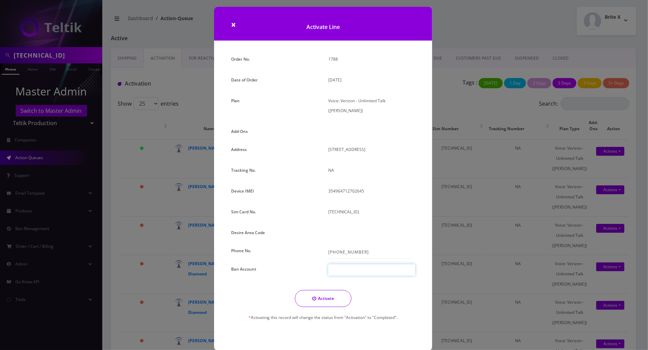
click at [351, 264] on div at bounding box center [371, 270] width 87 height 12
type input "987654321"
click at [341, 290] on button "Activate" at bounding box center [323, 298] width 57 height 17
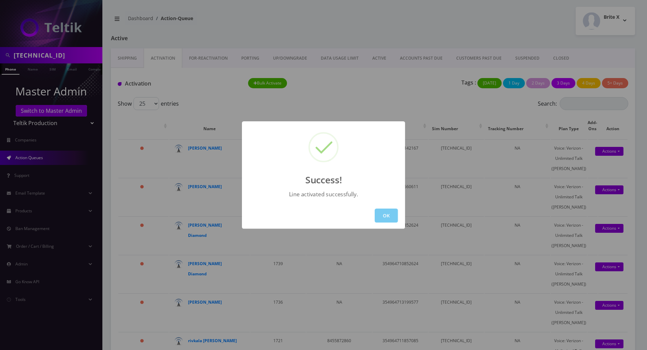
click at [390, 211] on button "OK" at bounding box center [386, 216] width 23 height 14
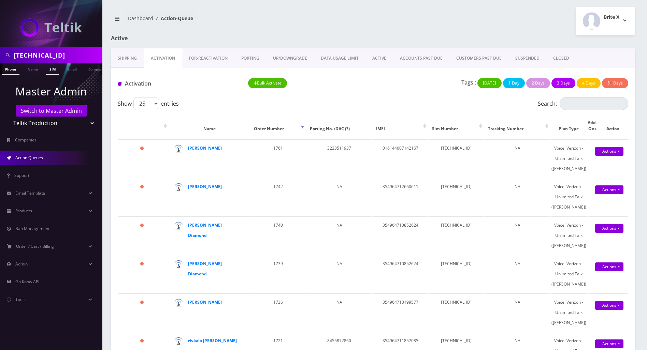
click at [54, 70] on link "SIM" at bounding box center [52, 68] width 13 height 11
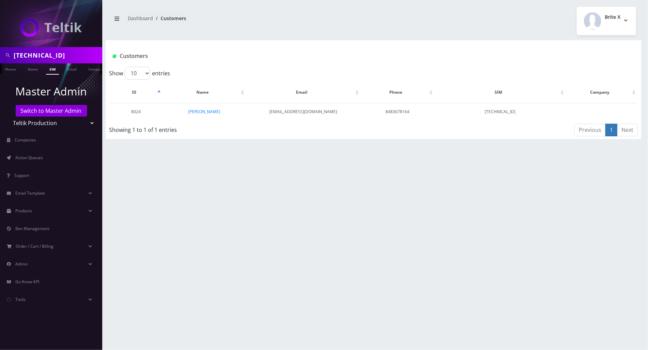
click at [617, 230] on div "[TECHNICAL_ID] Phone Name SIM Email Company Customer Dashboard Customers Brite X" at bounding box center [373, 175] width 549 height 350
click at [209, 111] on link "[PERSON_NAME]" at bounding box center [205, 112] width 32 height 6
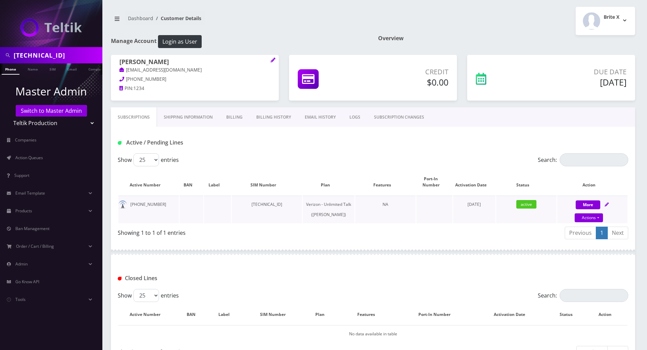
scroll to position [96, 0]
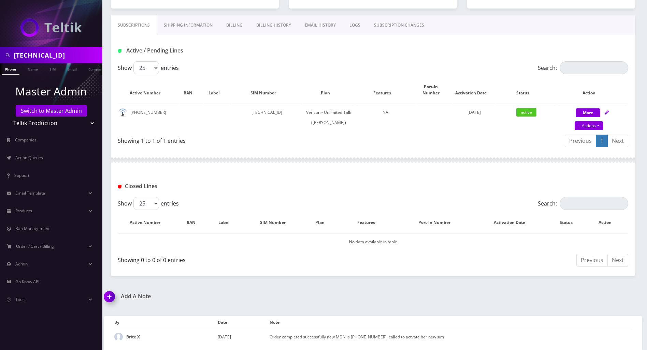
click at [104, 297] on img at bounding box center [111, 299] width 20 height 20
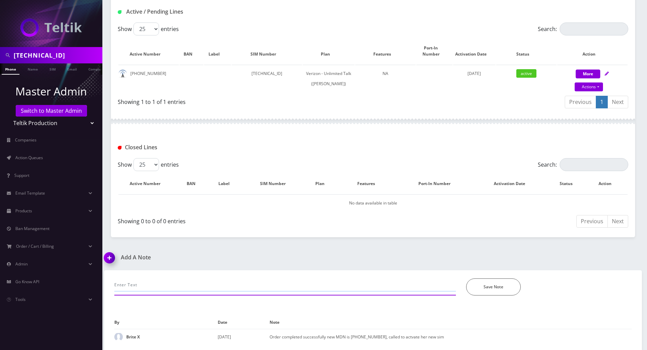
click at [201, 289] on input "text" at bounding box center [284, 285] width 341 height 13
type input "actvte in selectelnow"
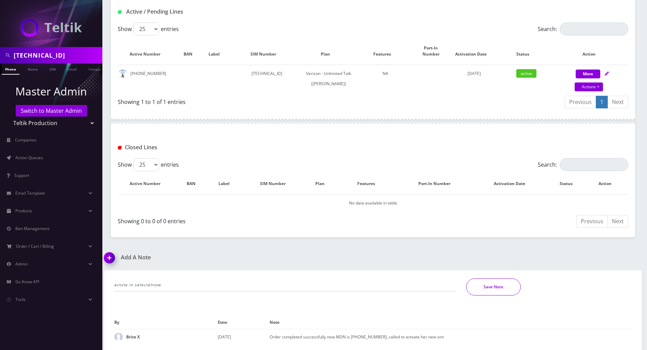
click at [498, 290] on button "Save Note" at bounding box center [493, 287] width 55 height 17
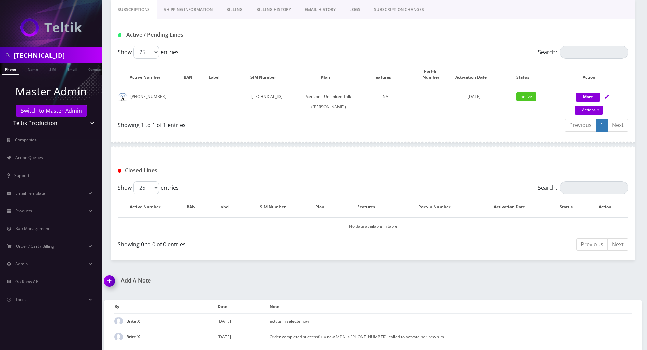
scroll to position [111, 0]
click at [379, 176] on div "Closed Lines" at bounding box center [373, 170] width 520 height 11
